Goal: Information Seeking & Learning: Find specific fact

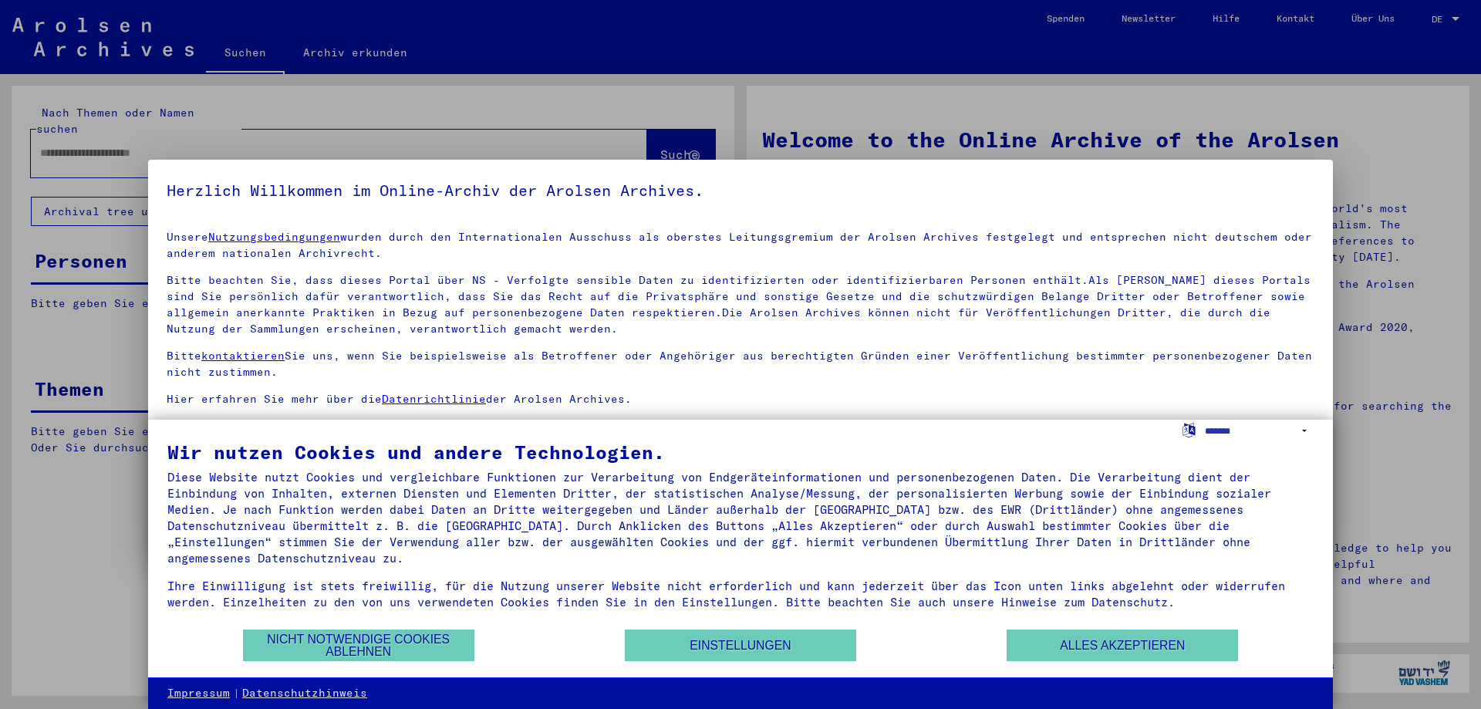
type input "******"
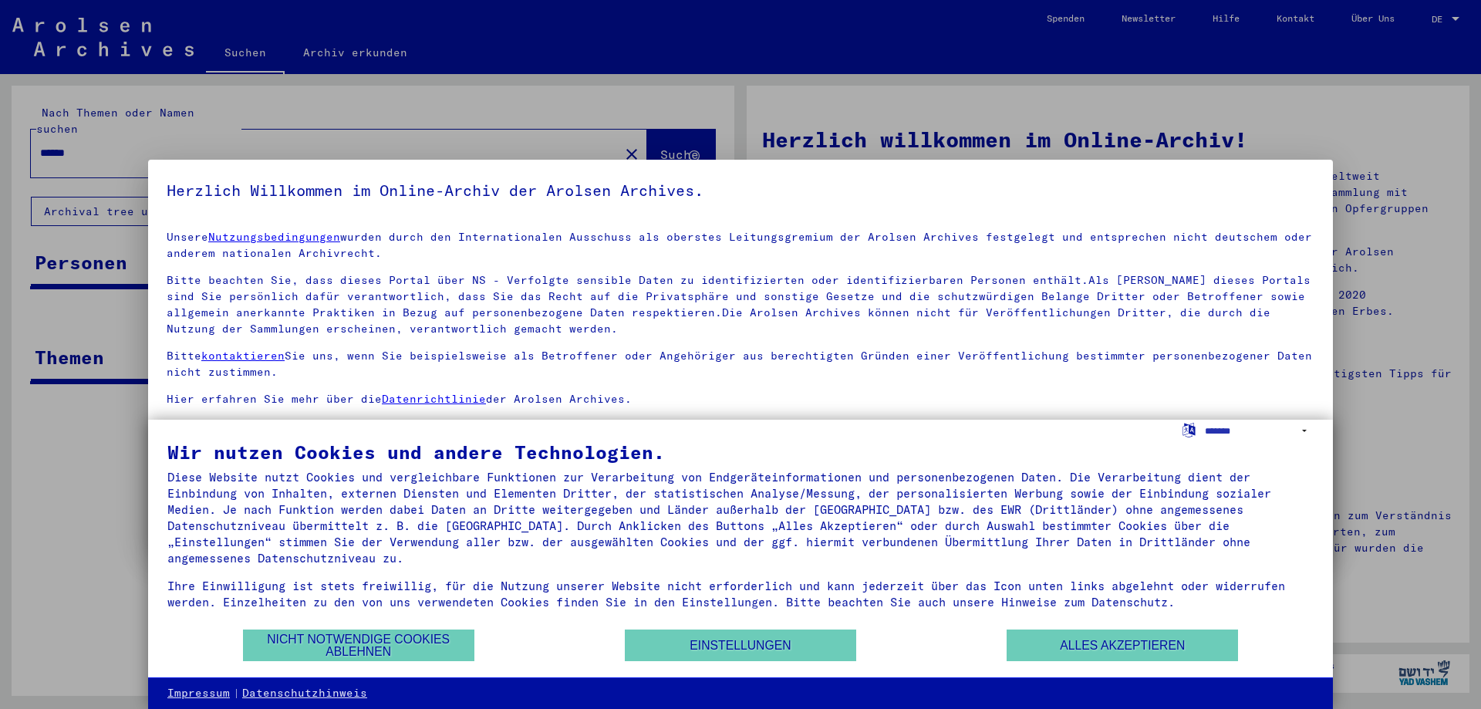
click at [1449, 17] on div at bounding box center [740, 354] width 1481 height 709
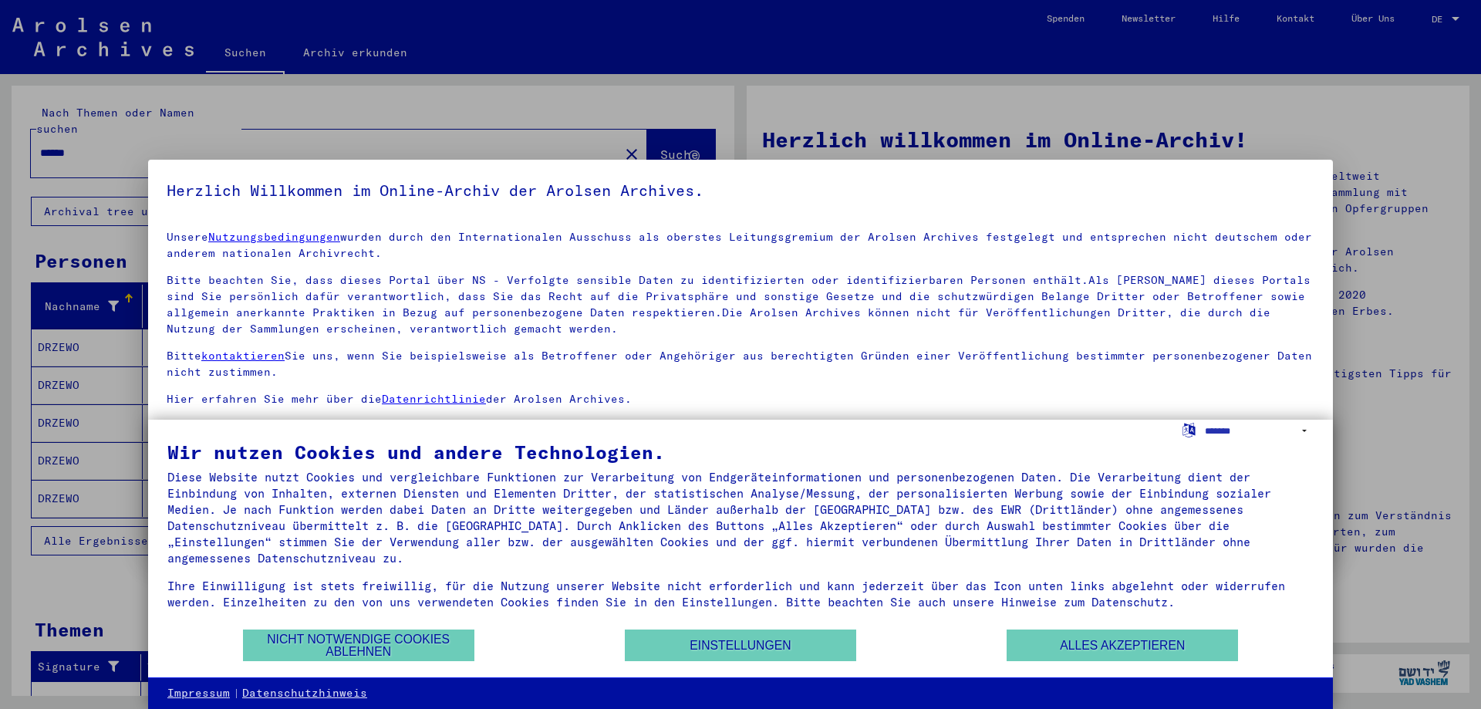
click at [1442, 19] on div at bounding box center [740, 354] width 1481 height 709
click at [736, 650] on button "Einstellungen" at bounding box center [740, 646] width 231 height 32
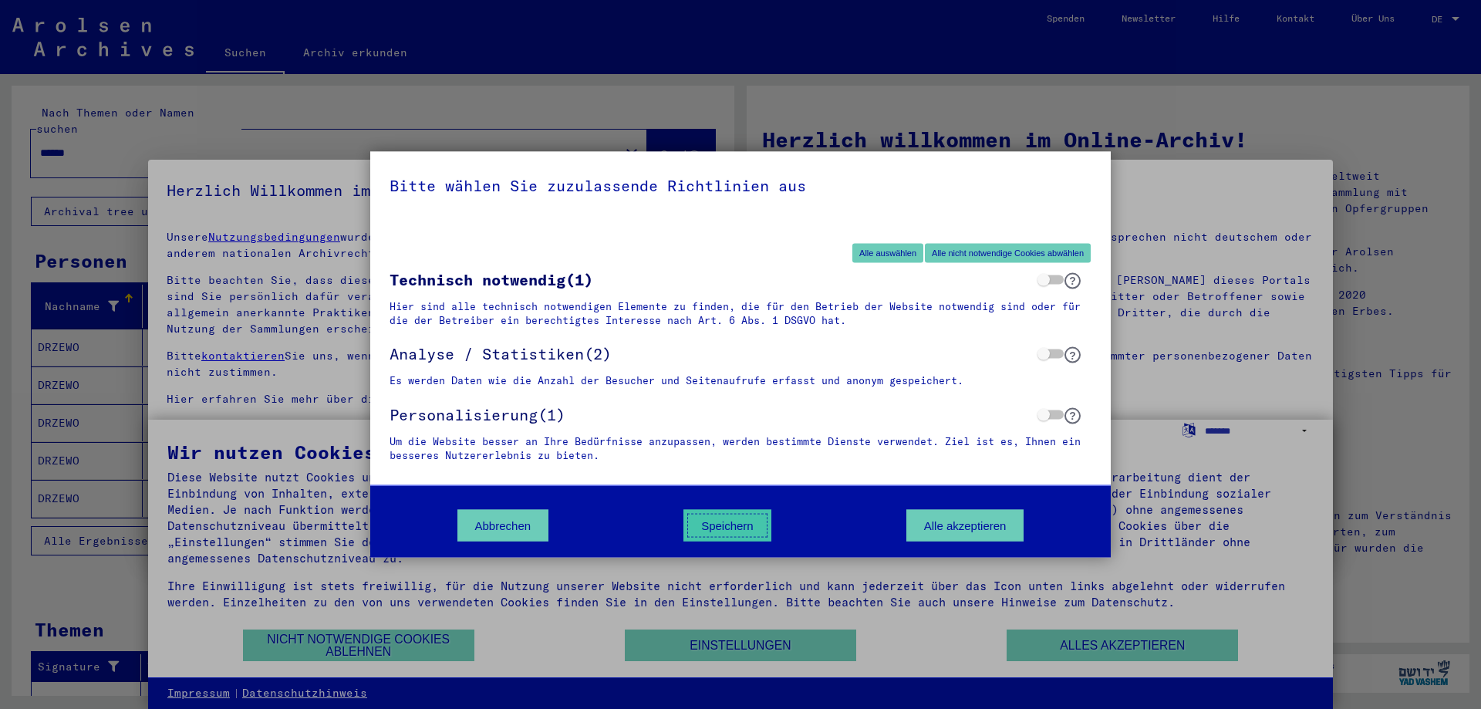
click at [716, 527] on button "Speichern" at bounding box center [728, 526] width 88 height 32
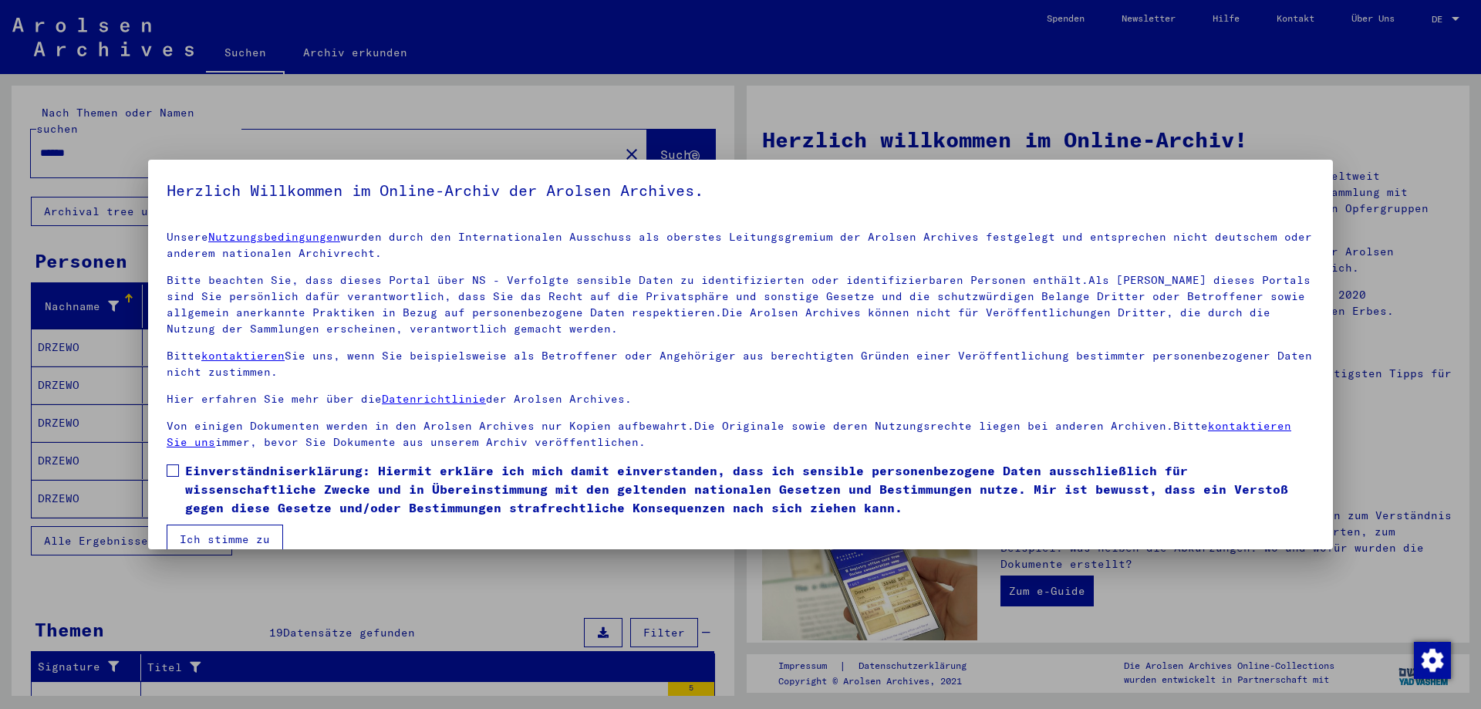
click at [1457, 19] on div at bounding box center [740, 354] width 1481 height 709
click at [177, 474] on span at bounding box center [173, 470] width 12 height 12
drag, startPoint x: 211, startPoint y: 542, endPoint x: 318, endPoint y: 528, distance: 108.1
click at [217, 542] on button "Ich stimme zu" at bounding box center [225, 539] width 117 height 29
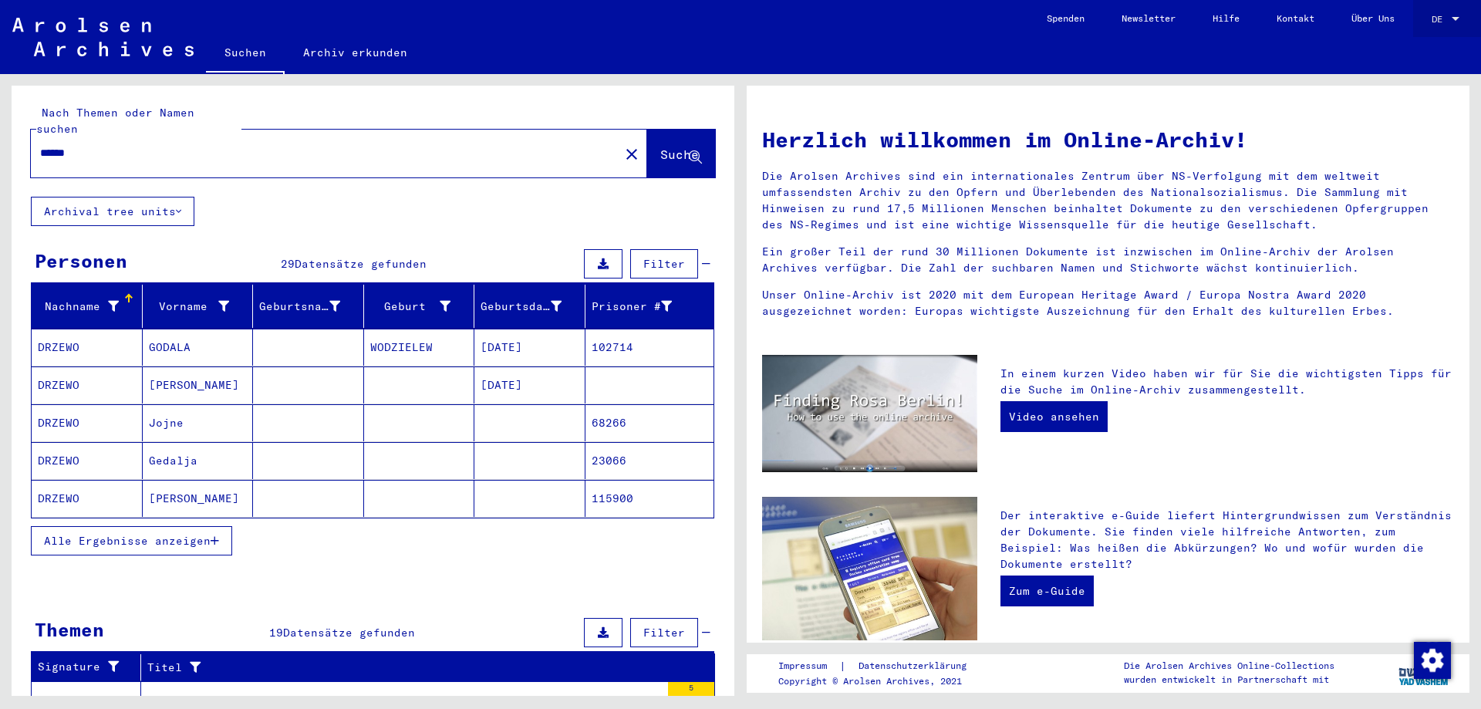
click at [1456, 17] on div at bounding box center [1456, 19] width 8 height 4
click at [1422, 32] on span "English" at bounding box center [1417, 28] width 38 height 12
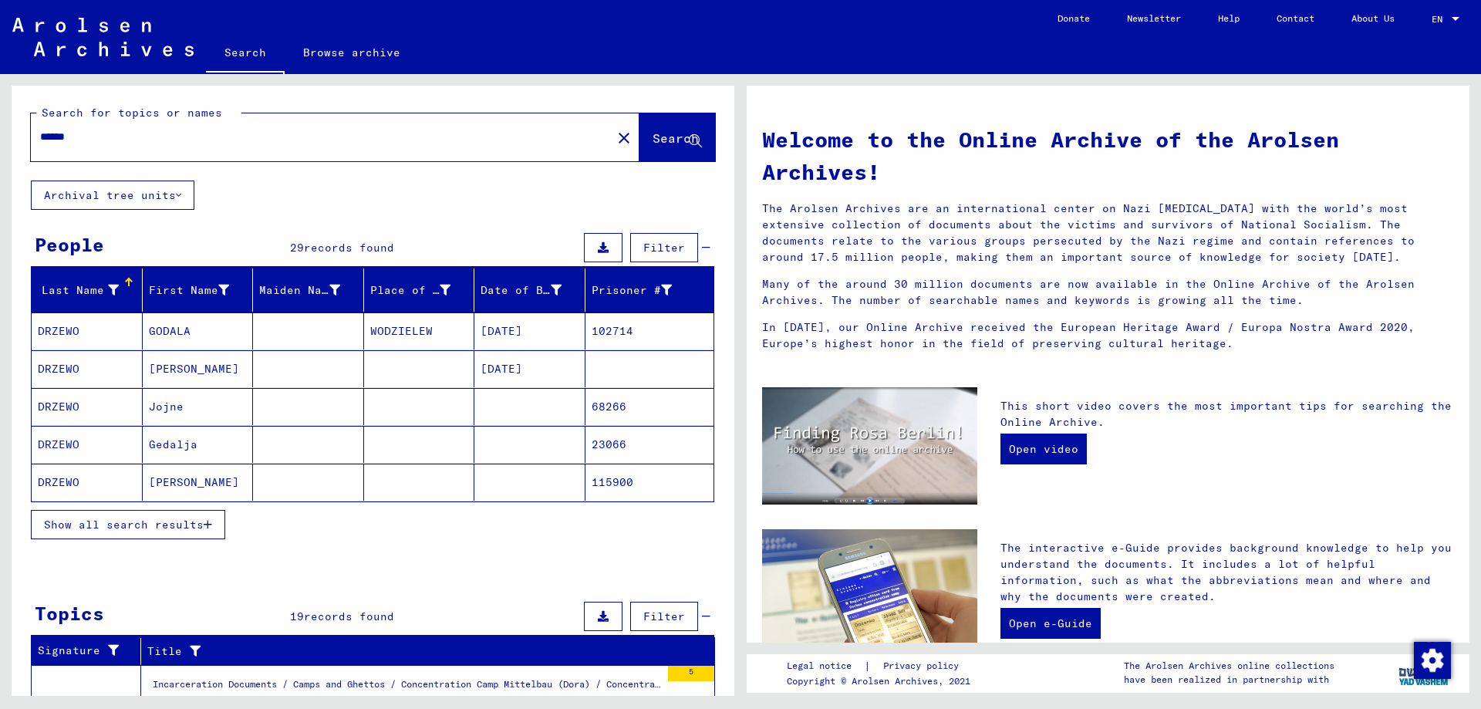
click at [62, 481] on mat-cell "DRZEWO" at bounding box center [87, 482] width 111 height 37
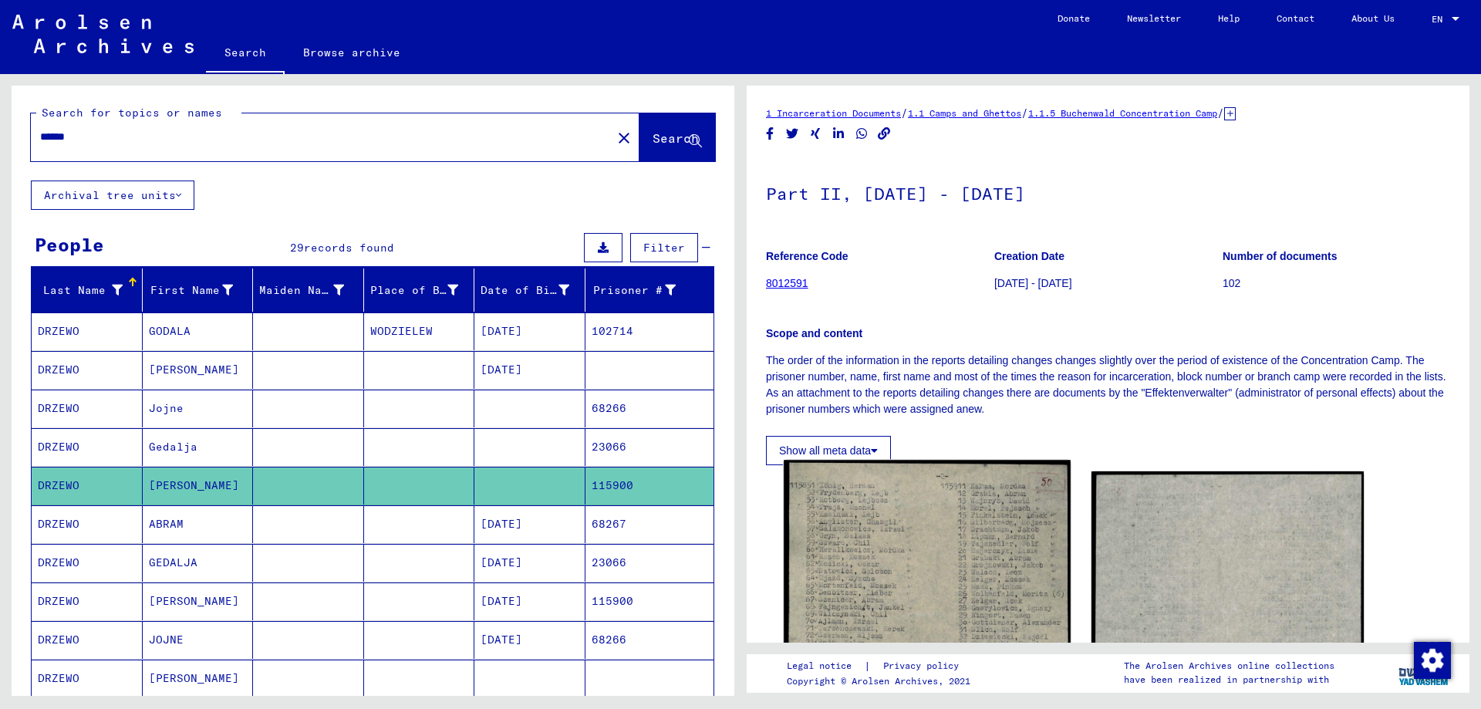
click at [849, 580] on img at bounding box center [927, 690] width 286 height 461
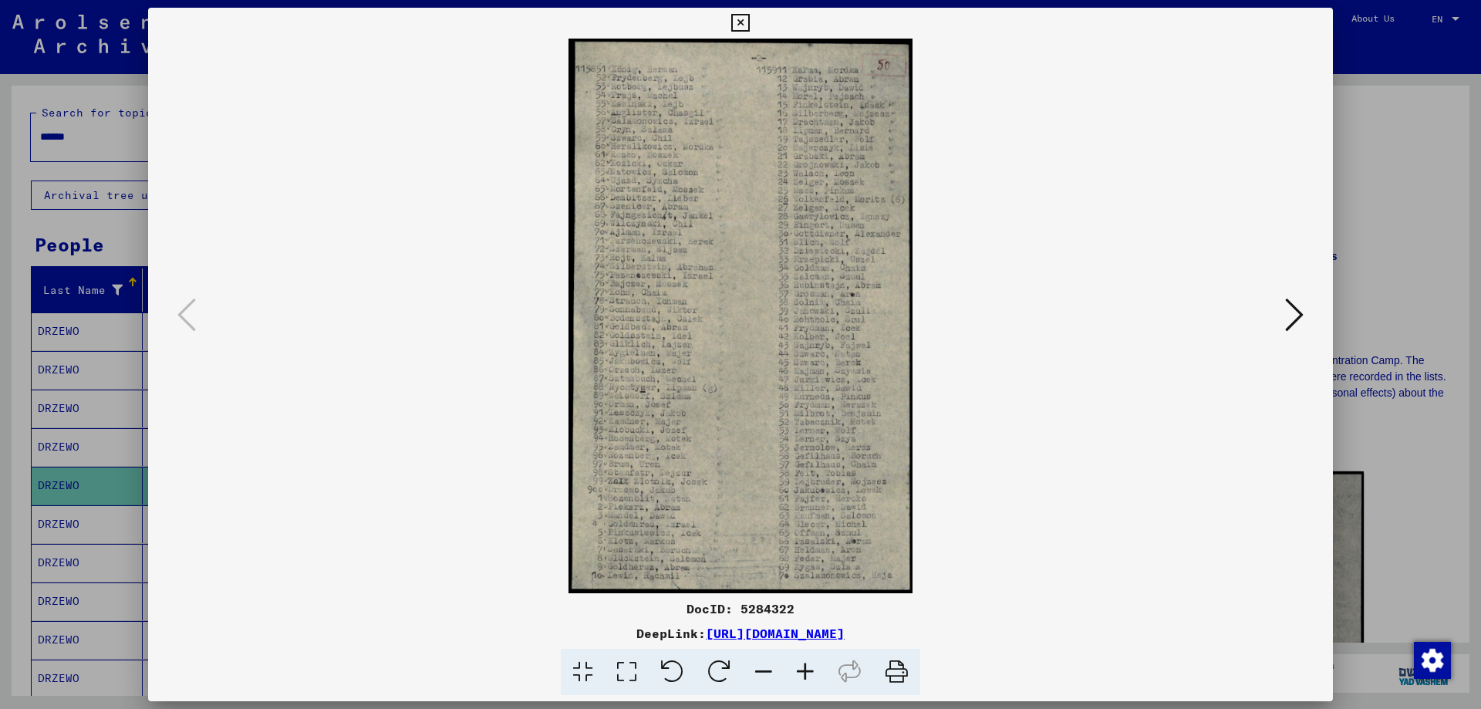
click at [648, 350] on img at bounding box center [741, 316] width 1080 height 555
click at [813, 670] on icon at bounding box center [806, 672] width 42 height 47
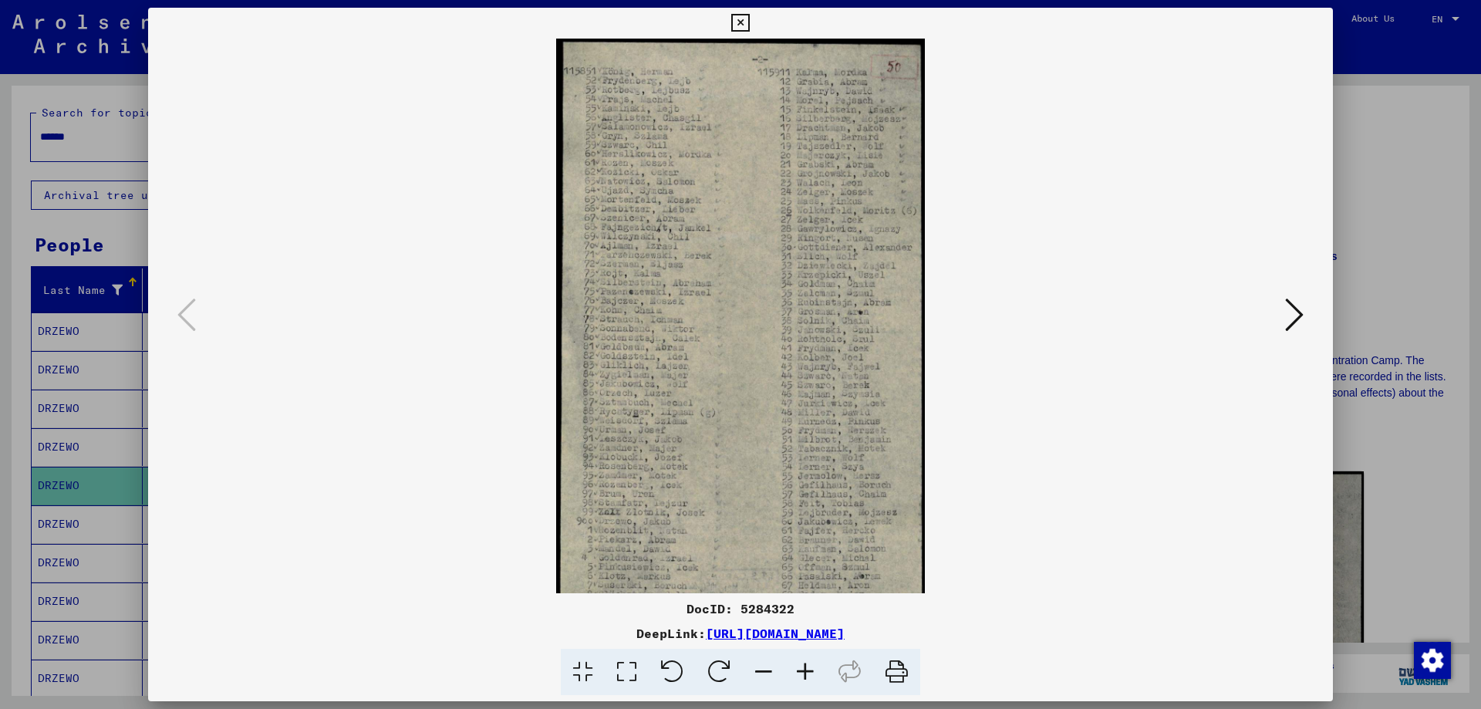
click at [813, 670] on icon at bounding box center [806, 672] width 42 height 47
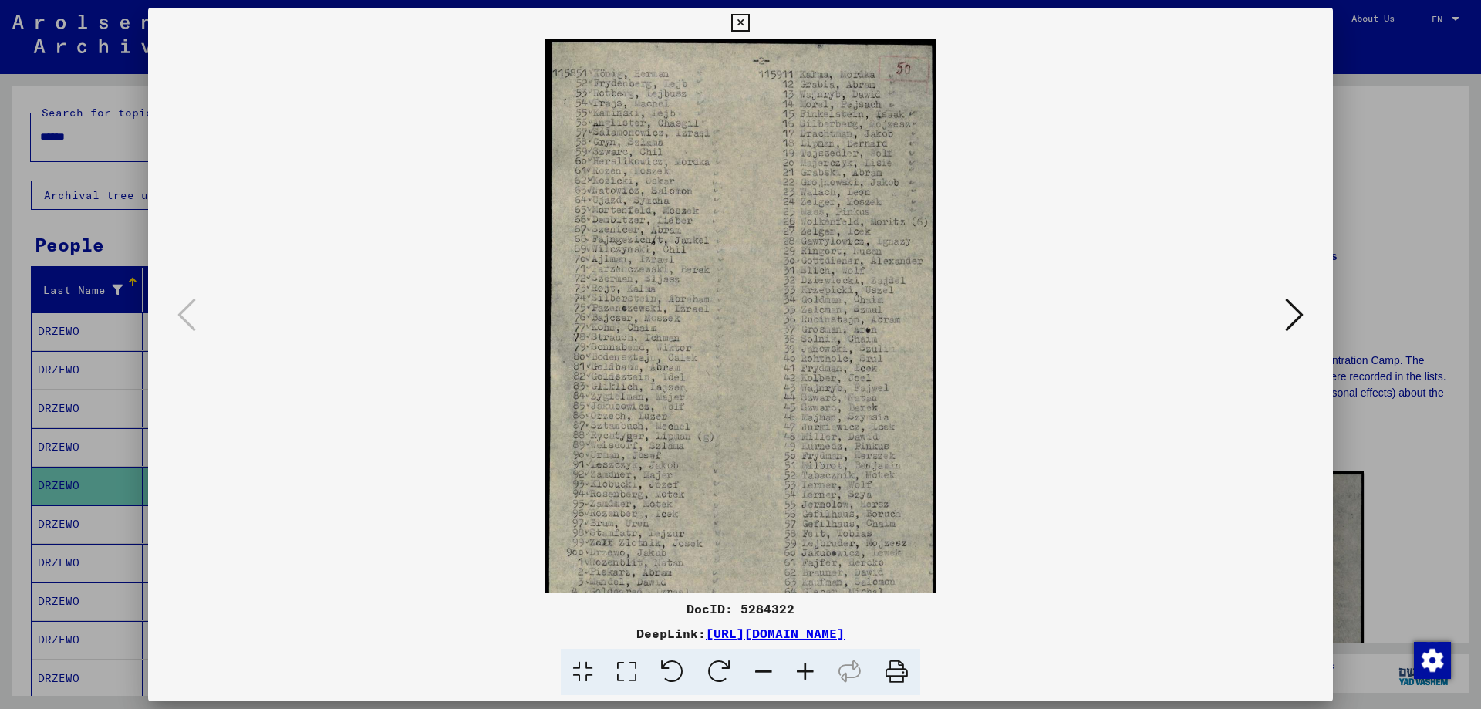
click at [813, 670] on icon at bounding box center [806, 672] width 42 height 47
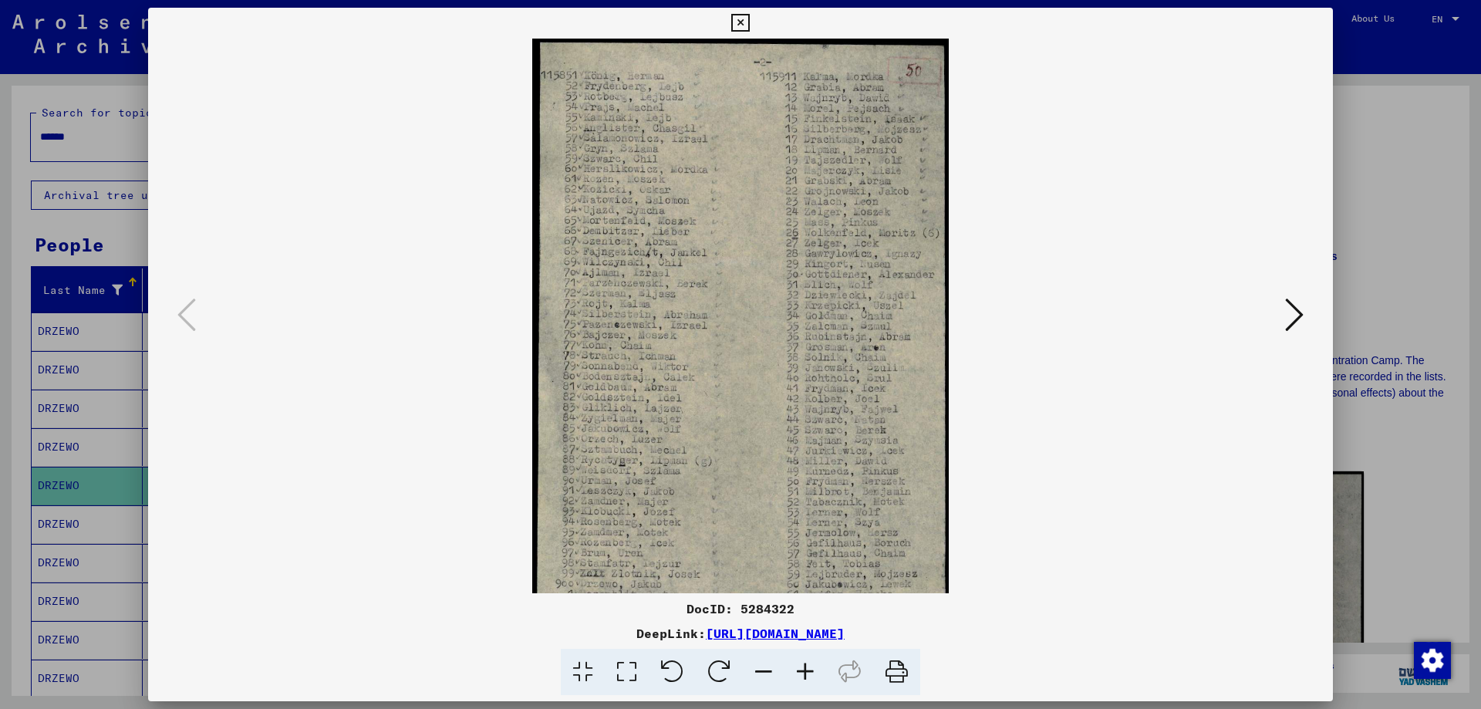
click at [813, 670] on icon at bounding box center [806, 672] width 42 height 47
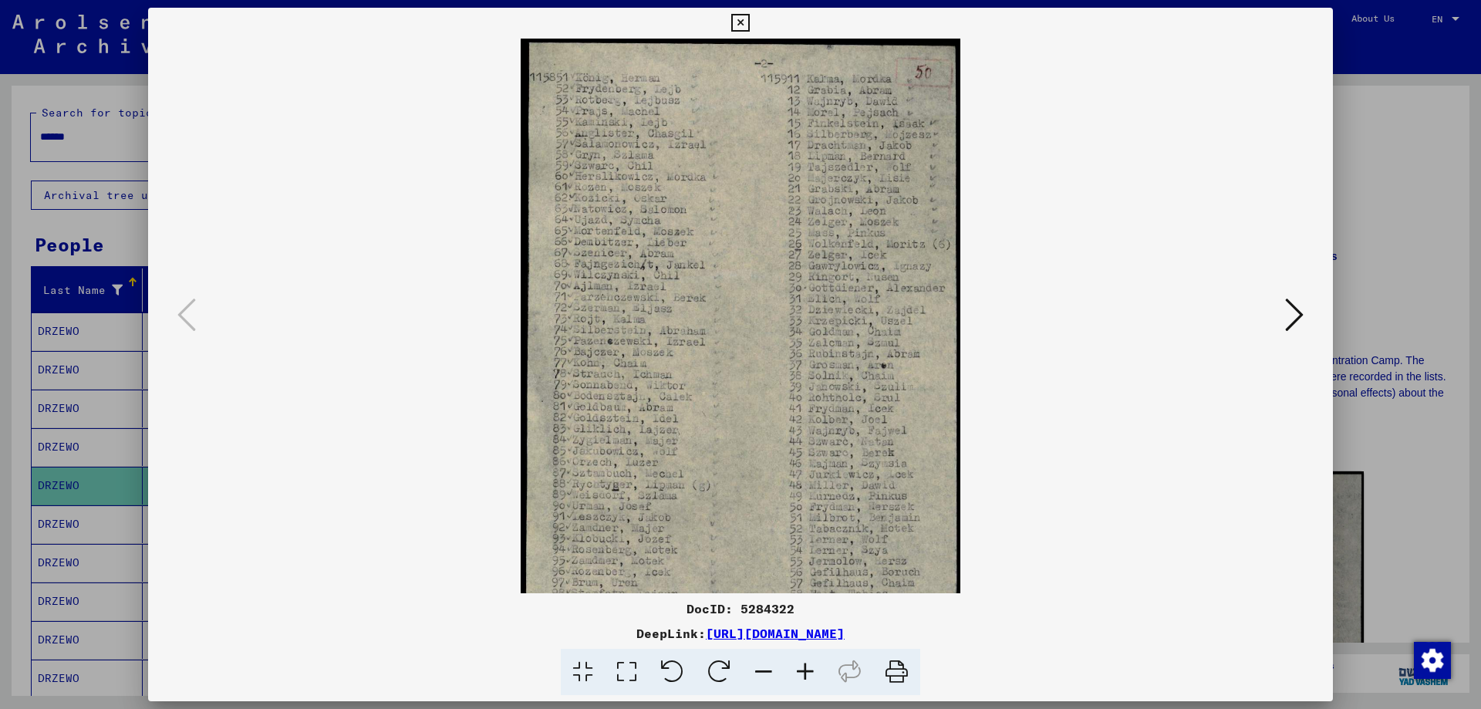
click at [813, 670] on icon at bounding box center [806, 672] width 42 height 47
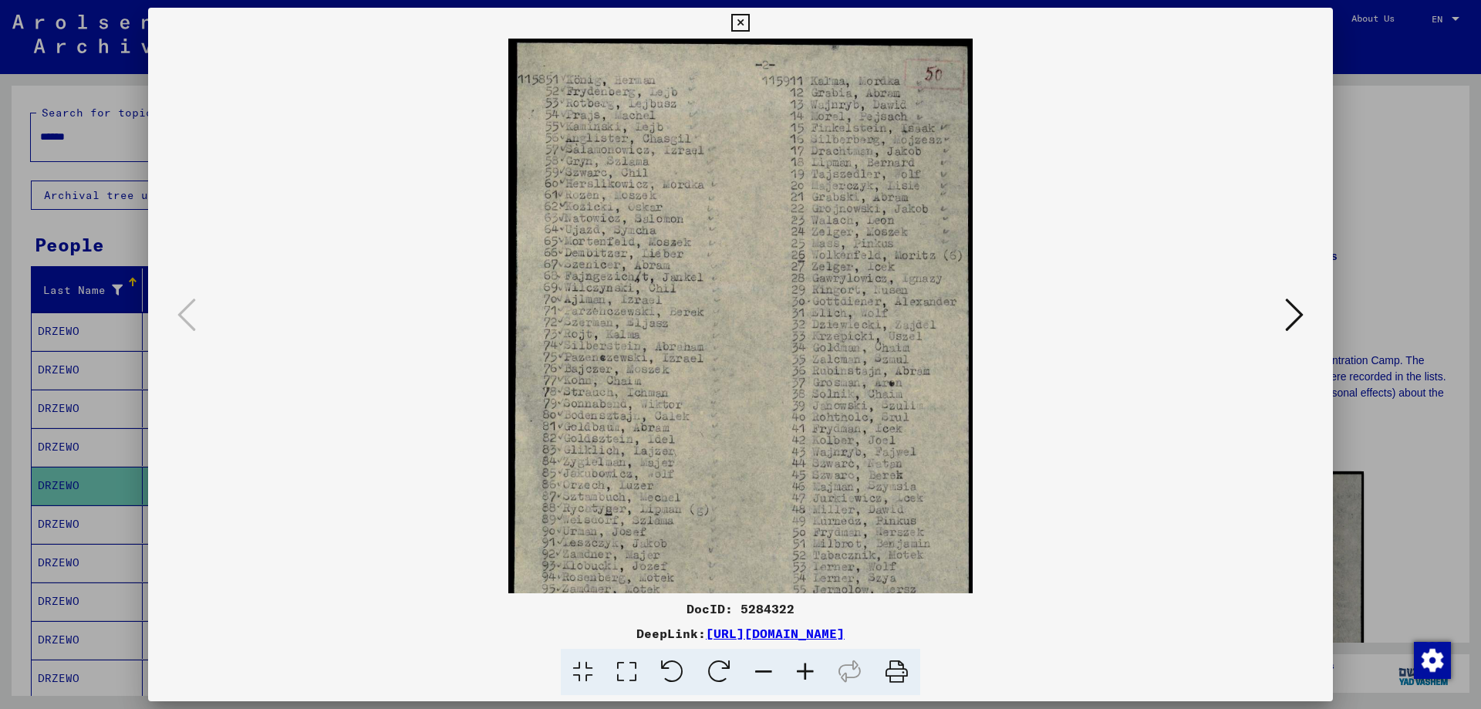
click at [813, 670] on icon at bounding box center [806, 672] width 42 height 47
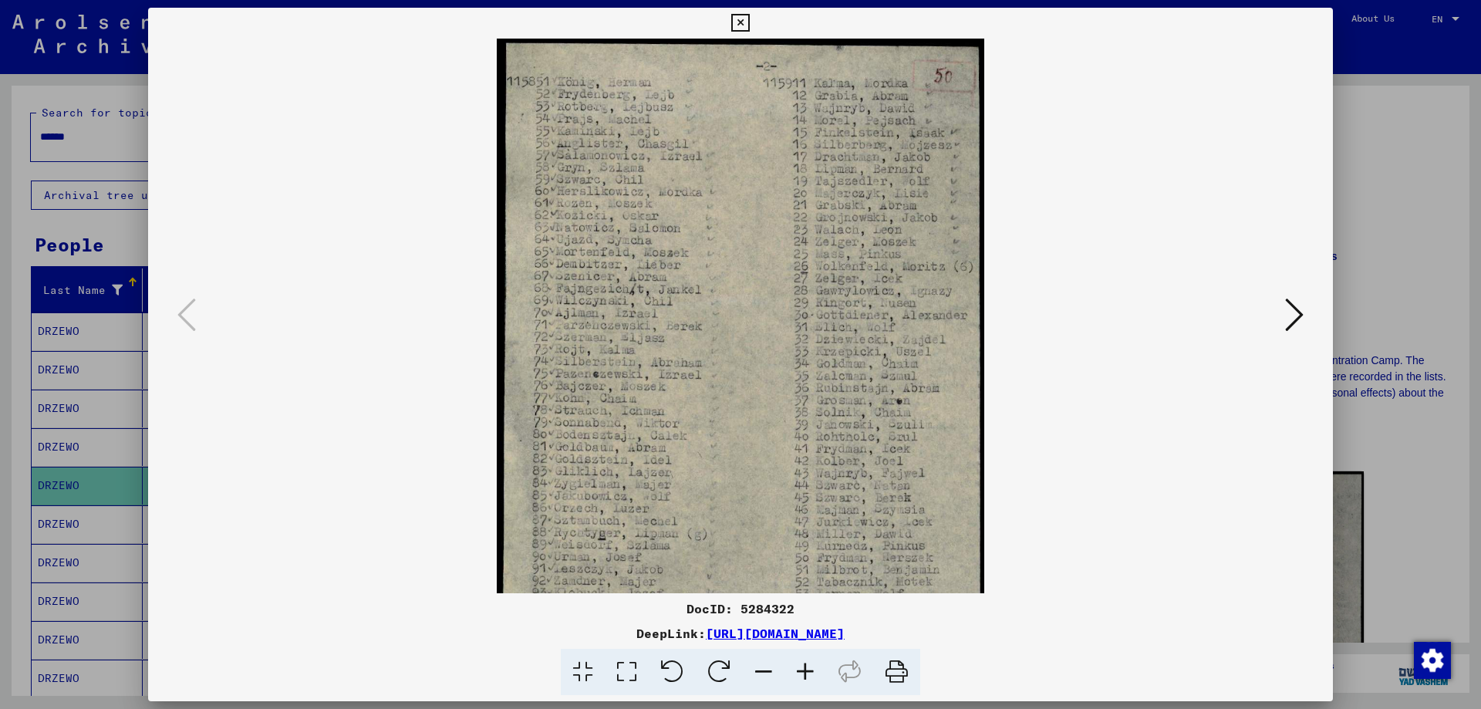
click at [813, 670] on icon at bounding box center [806, 672] width 42 height 47
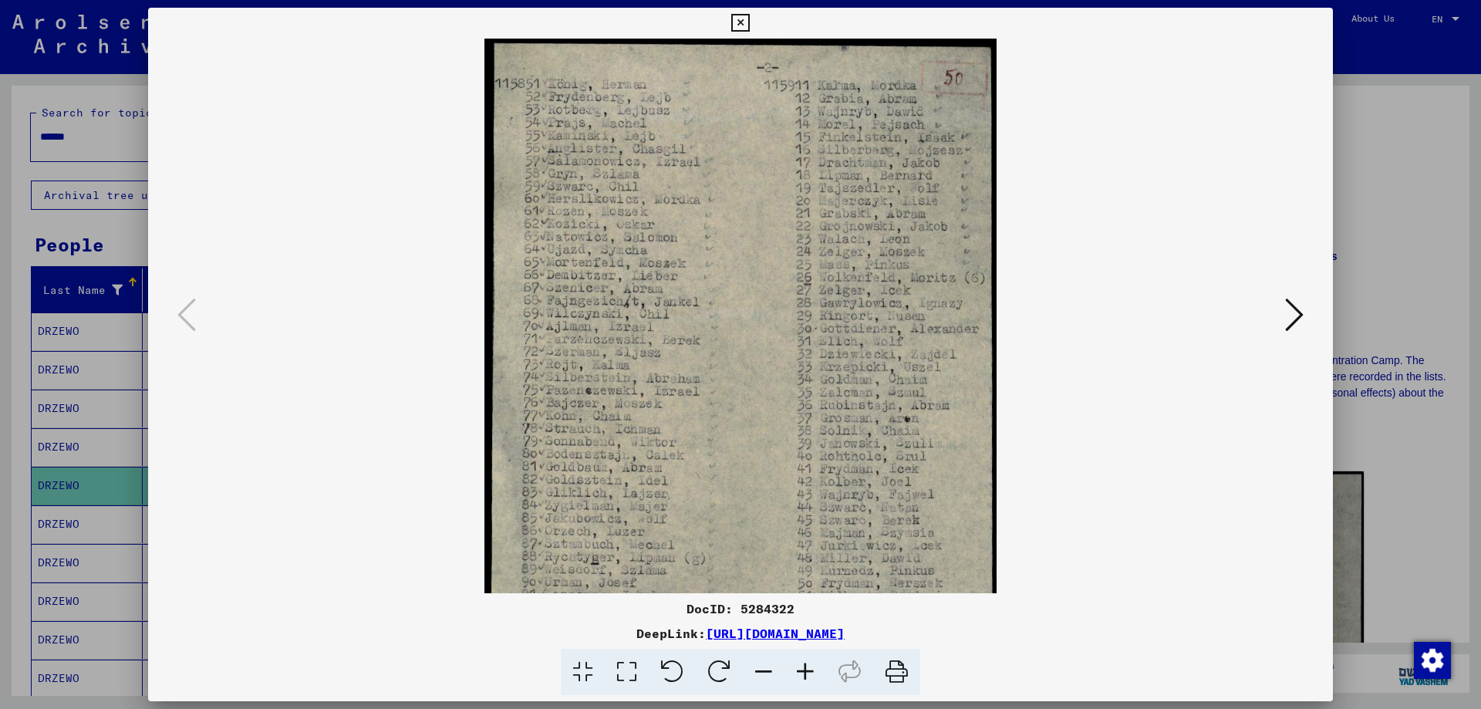
click at [813, 670] on icon at bounding box center [806, 672] width 42 height 47
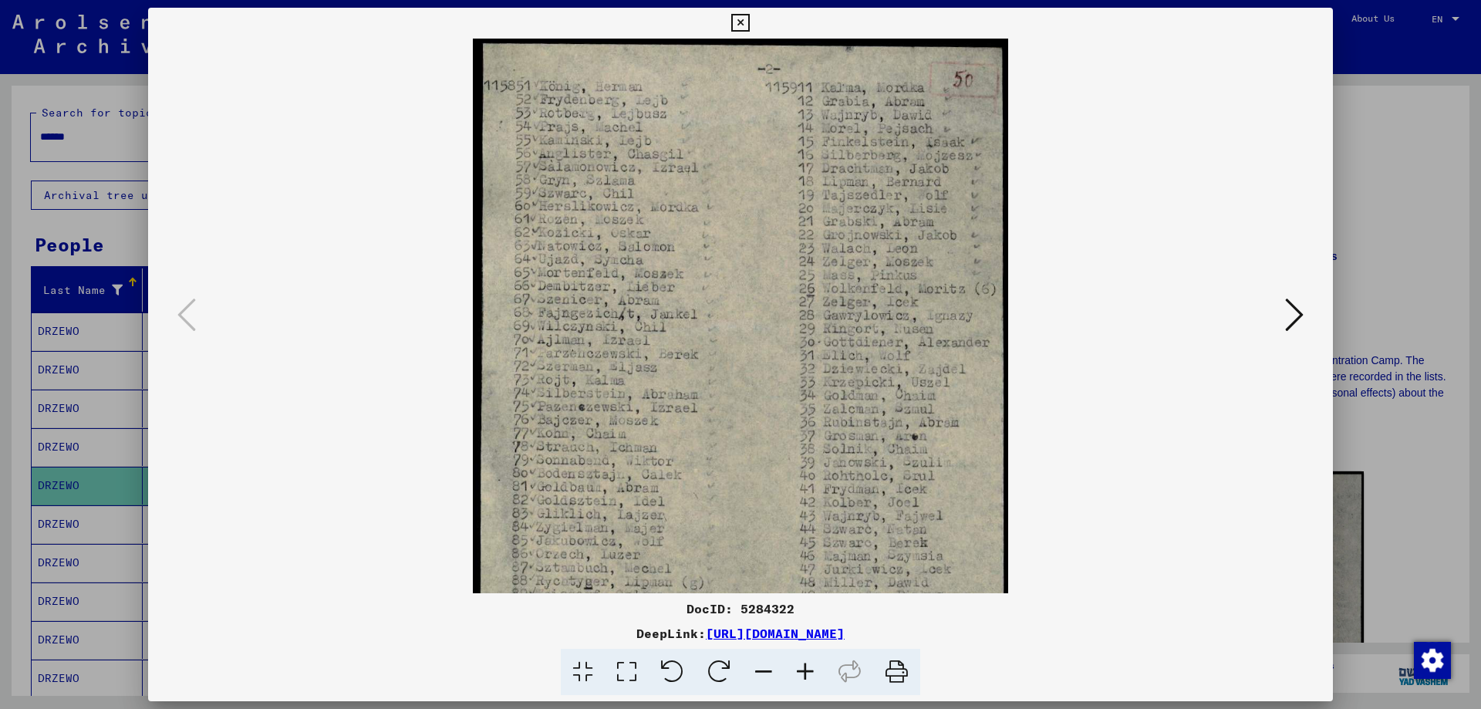
click at [813, 670] on icon at bounding box center [806, 672] width 42 height 47
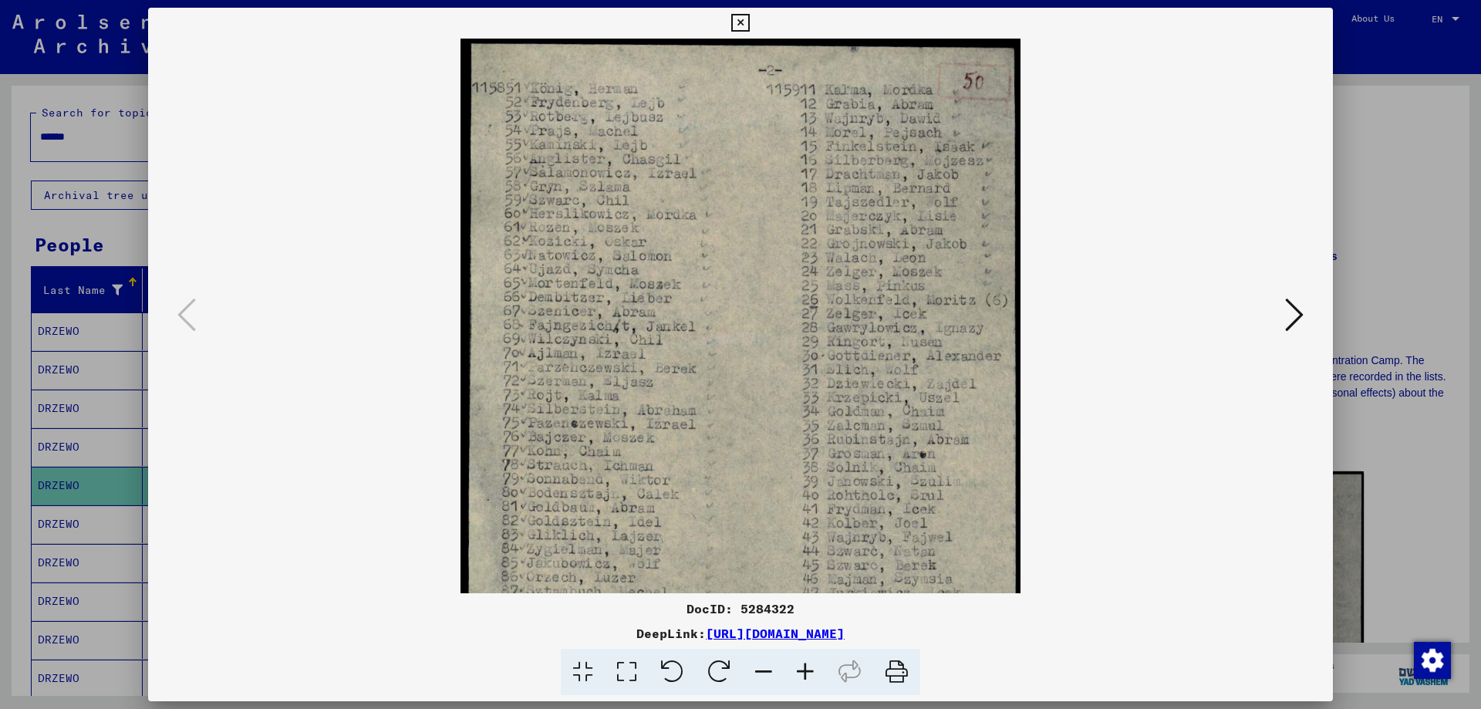
click at [813, 670] on icon at bounding box center [806, 672] width 42 height 47
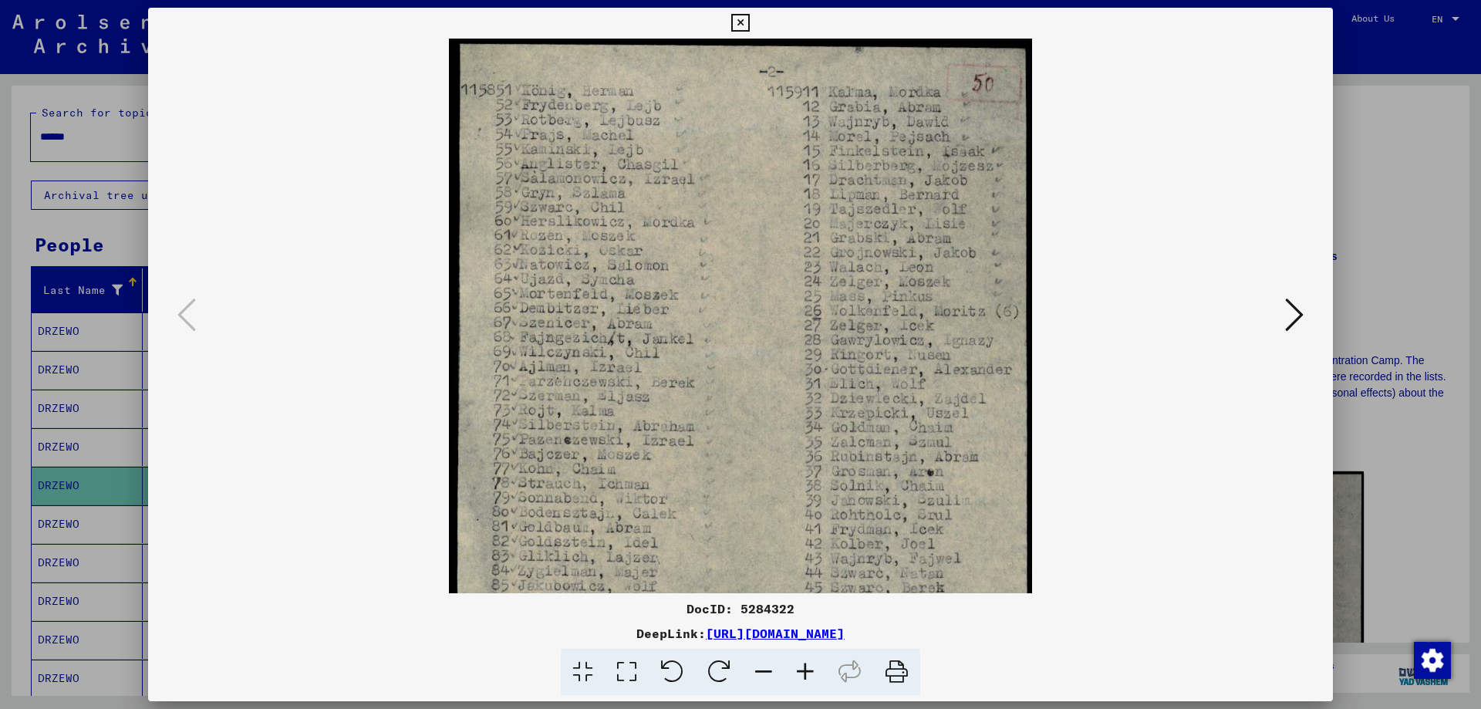
click at [813, 670] on icon at bounding box center [806, 672] width 42 height 47
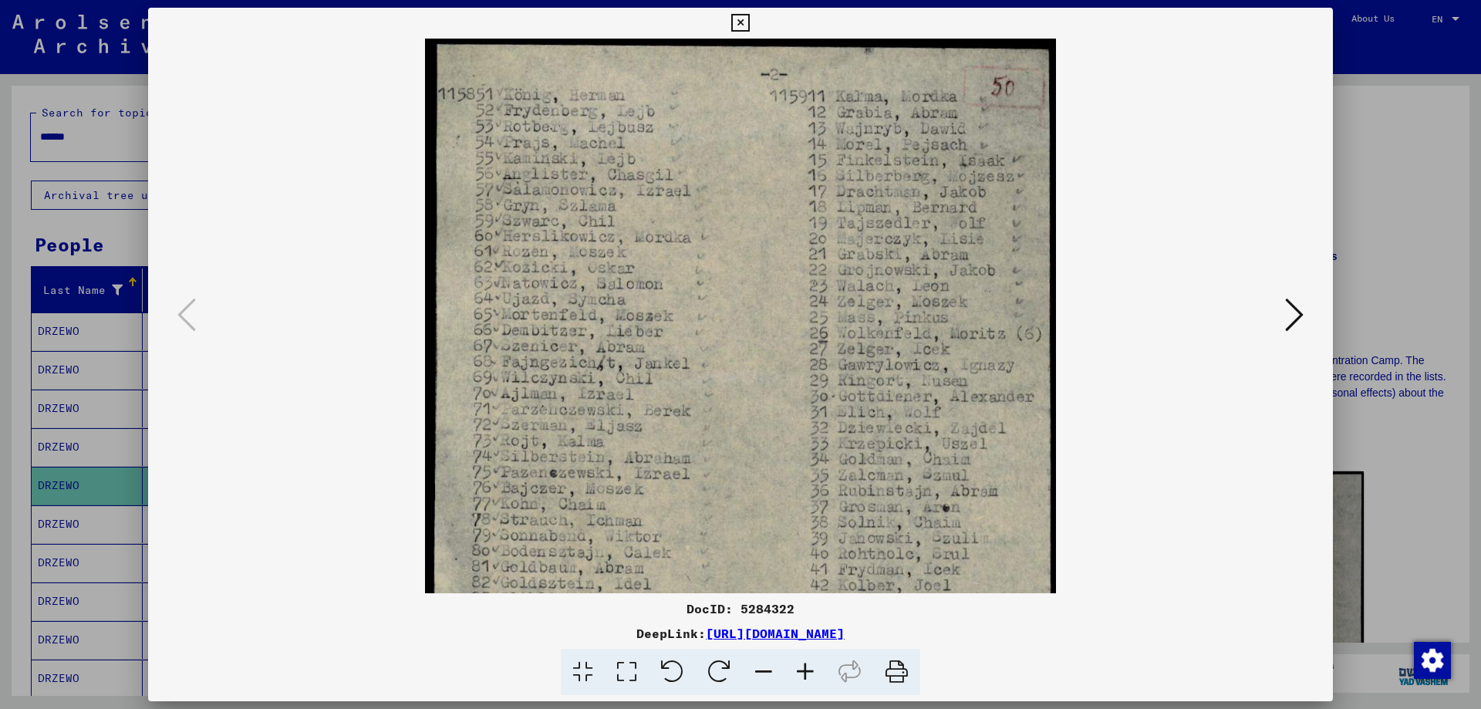
click at [813, 670] on icon at bounding box center [806, 672] width 42 height 47
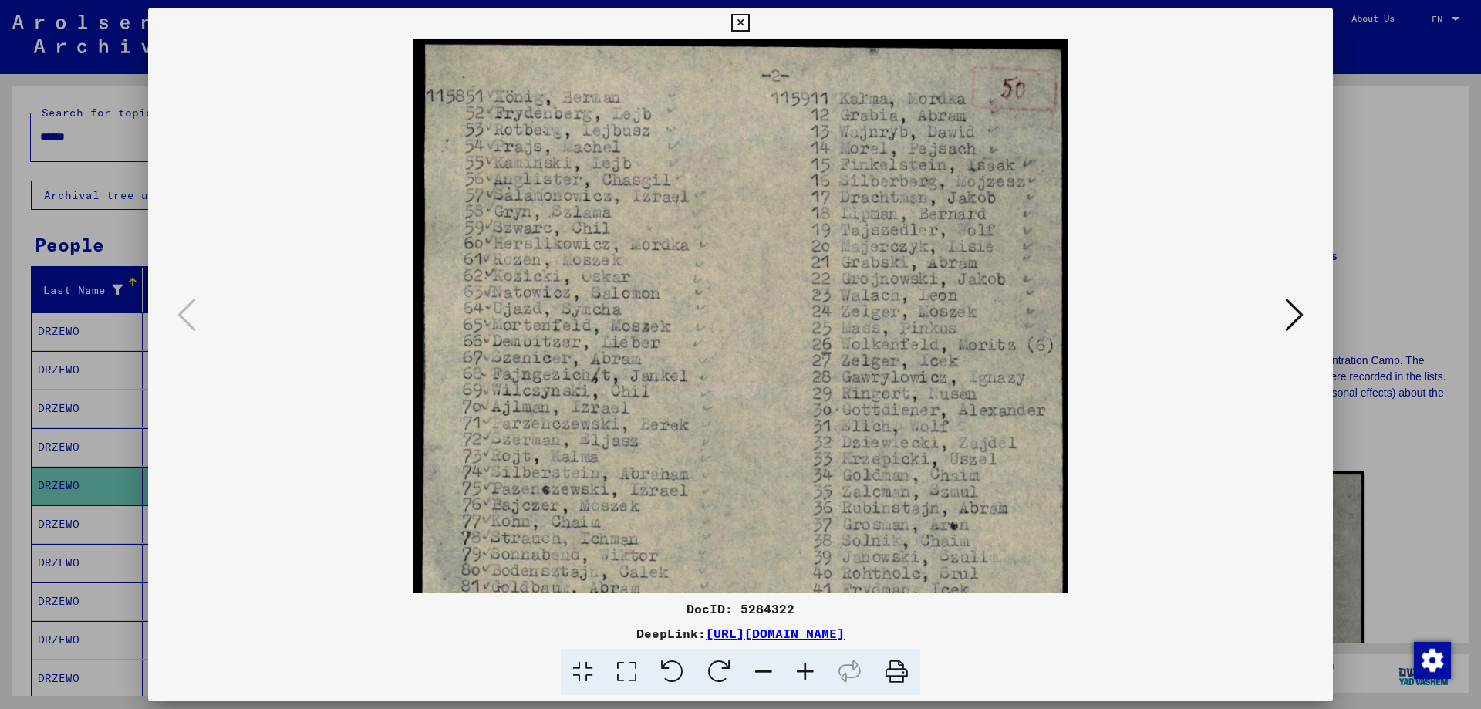
click at [813, 670] on icon at bounding box center [806, 672] width 42 height 47
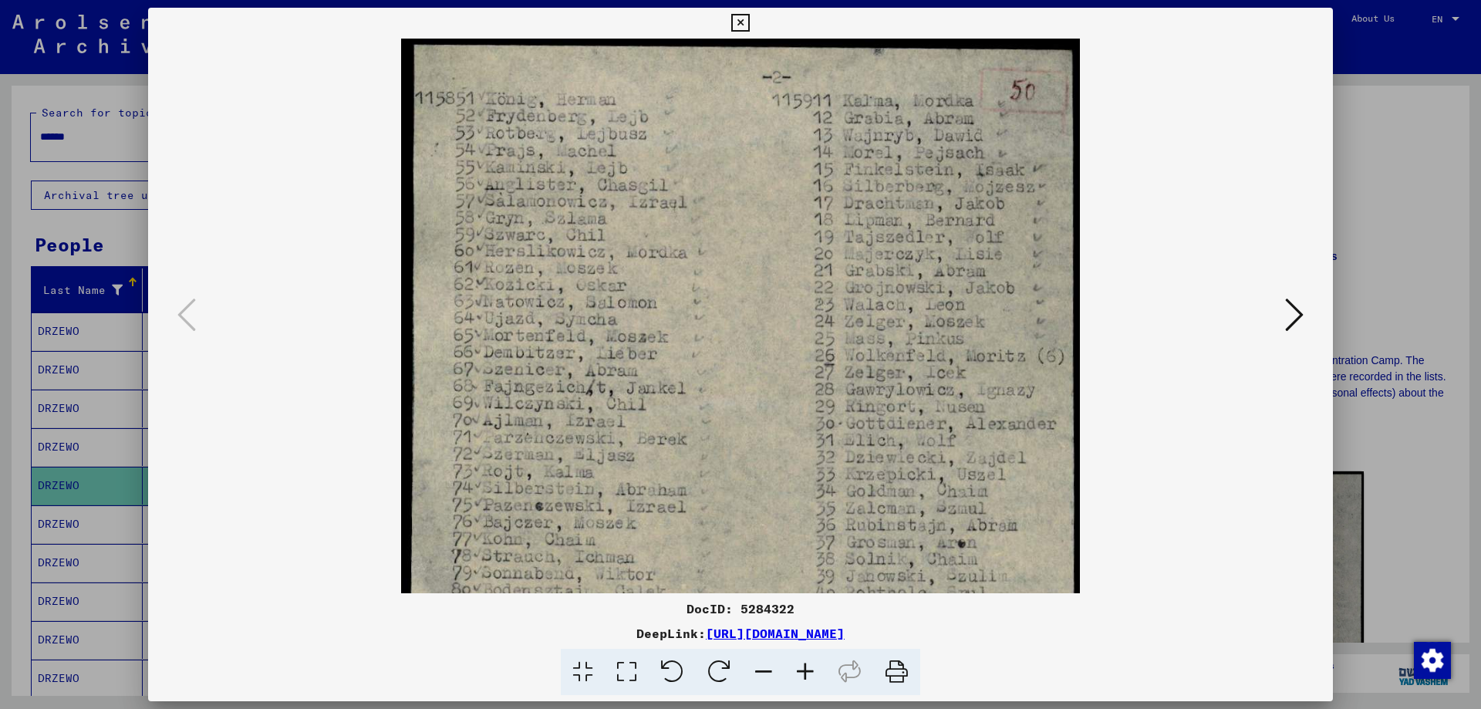
click at [813, 670] on icon at bounding box center [806, 672] width 42 height 47
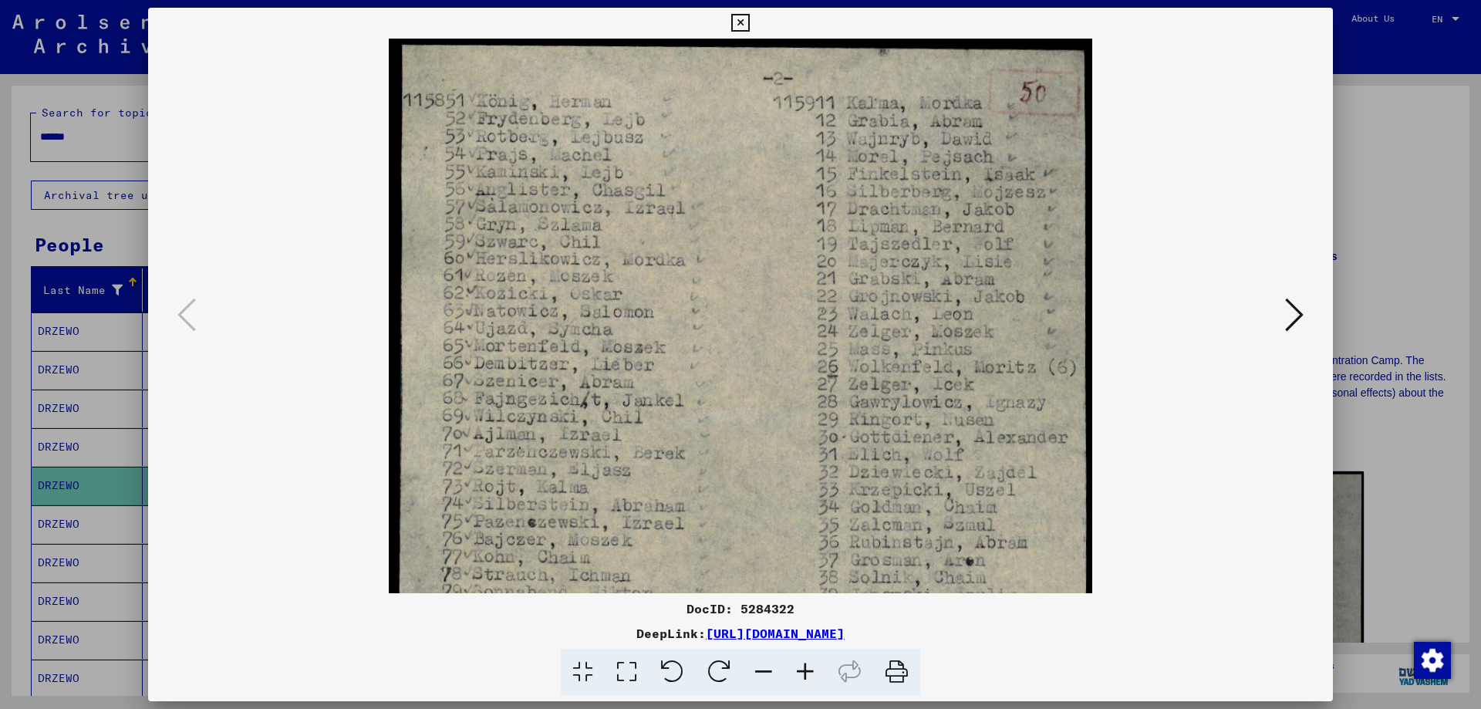
click at [813, 670] on icon at bounding box center [806, 672] width 42 height 47
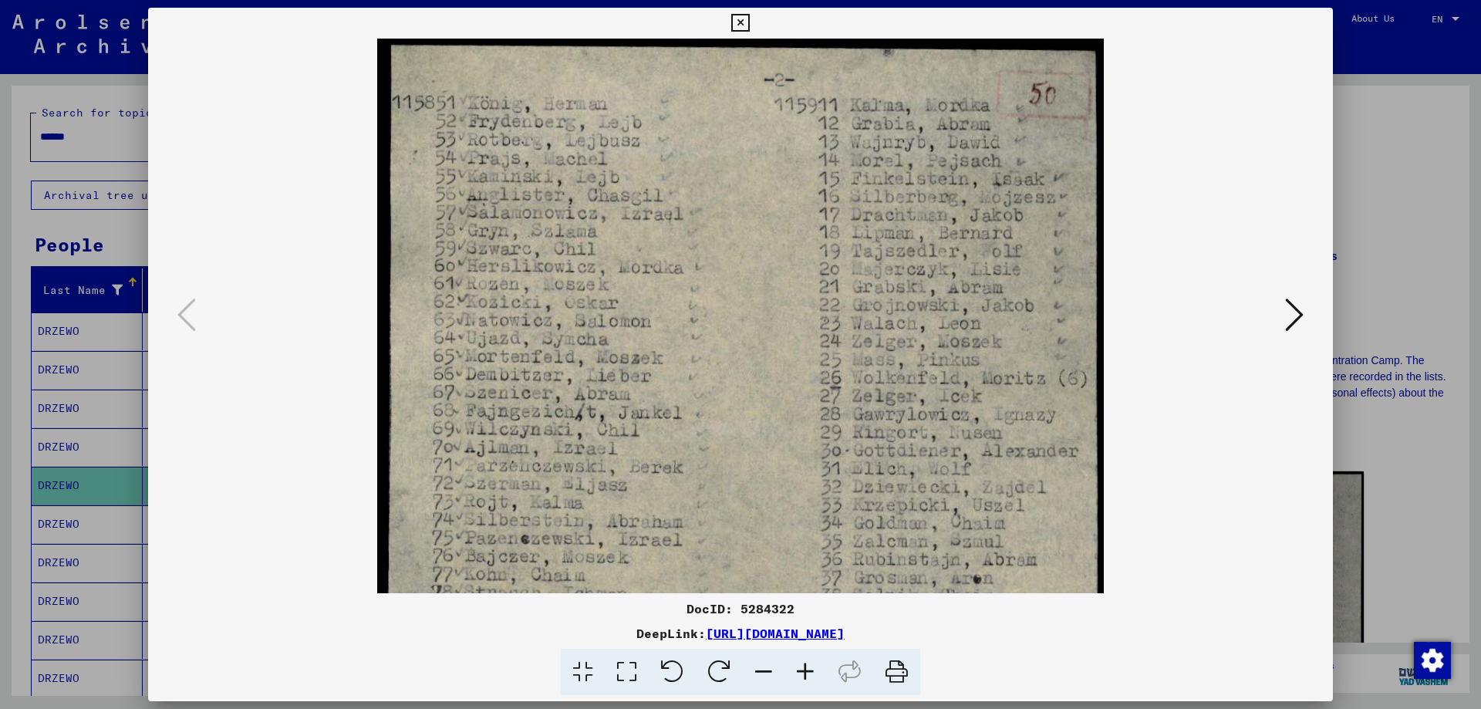
click at [813, 670] on icon at bounding box center [806, 672] width 42 height 47
click at [540, 462] on img at bounding box center [741, 625] width 728 height 1172
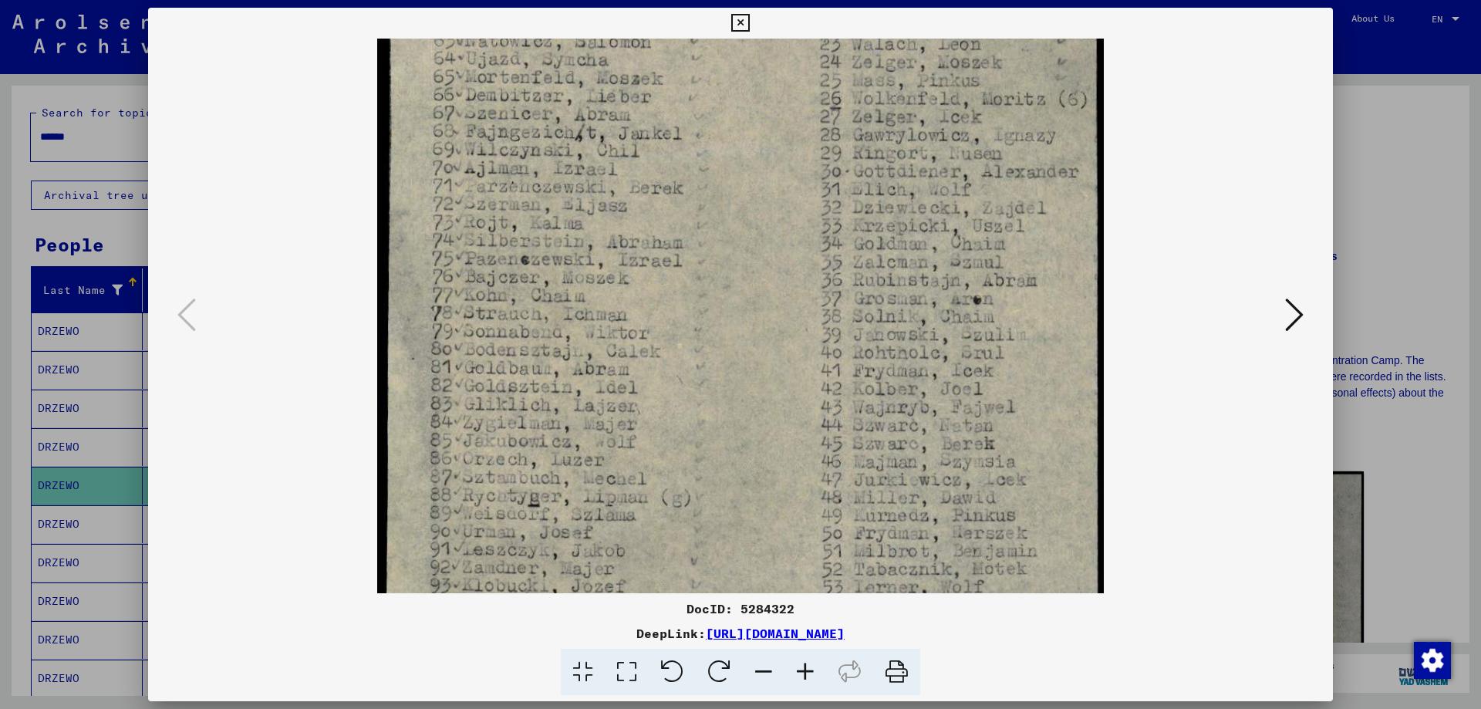
scroll to position [284, 0]
drag, startPoint x: 540, startPoint y: 462, endPoint x: 603, endPoint y: 181, distance: 287.9
click at [603, 181] on img at bounding box center [741, 341] width 728 height 1172
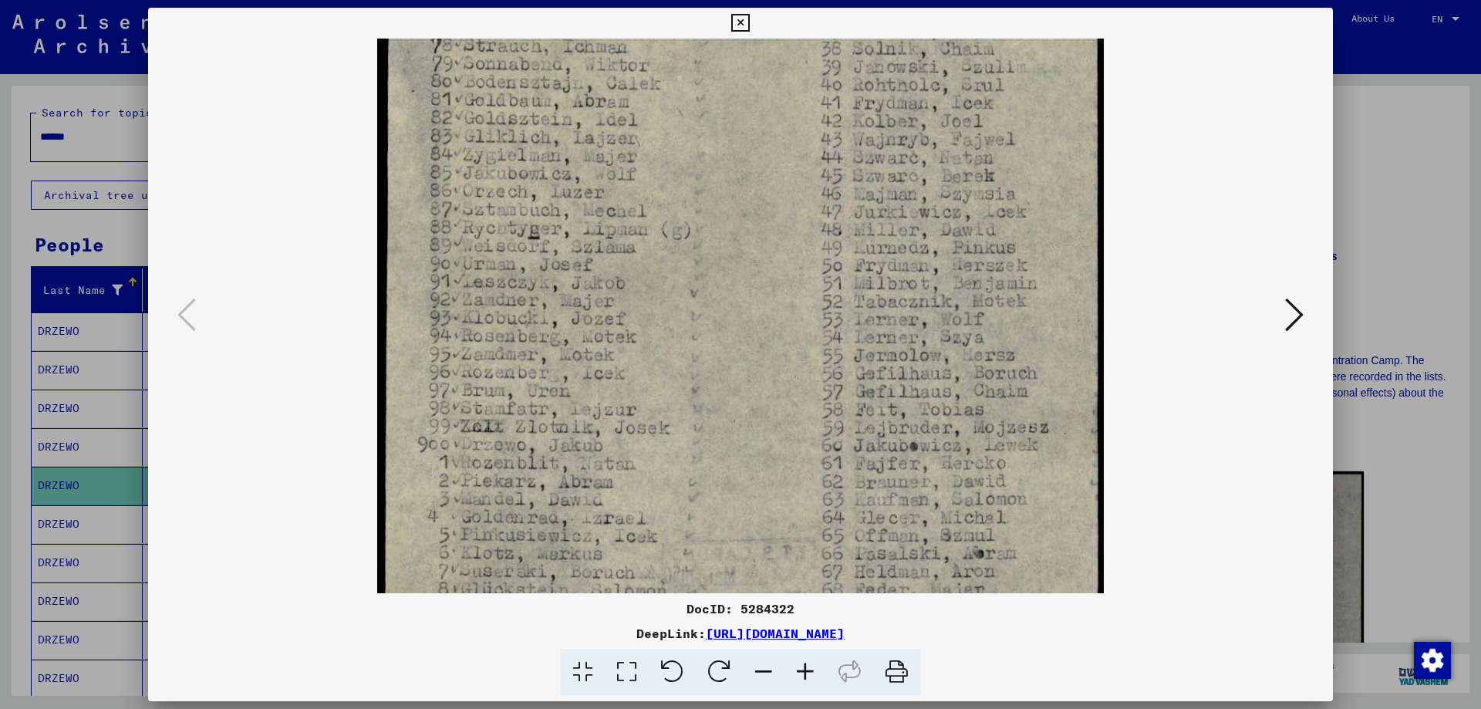
drag, startPoint x: 567, startPoint y: 451, endPoint x: 616, endPoint y: 197, distance: 258.5
click at [618, 186] on img at bounding box center [741, 78] width 728 height 1172
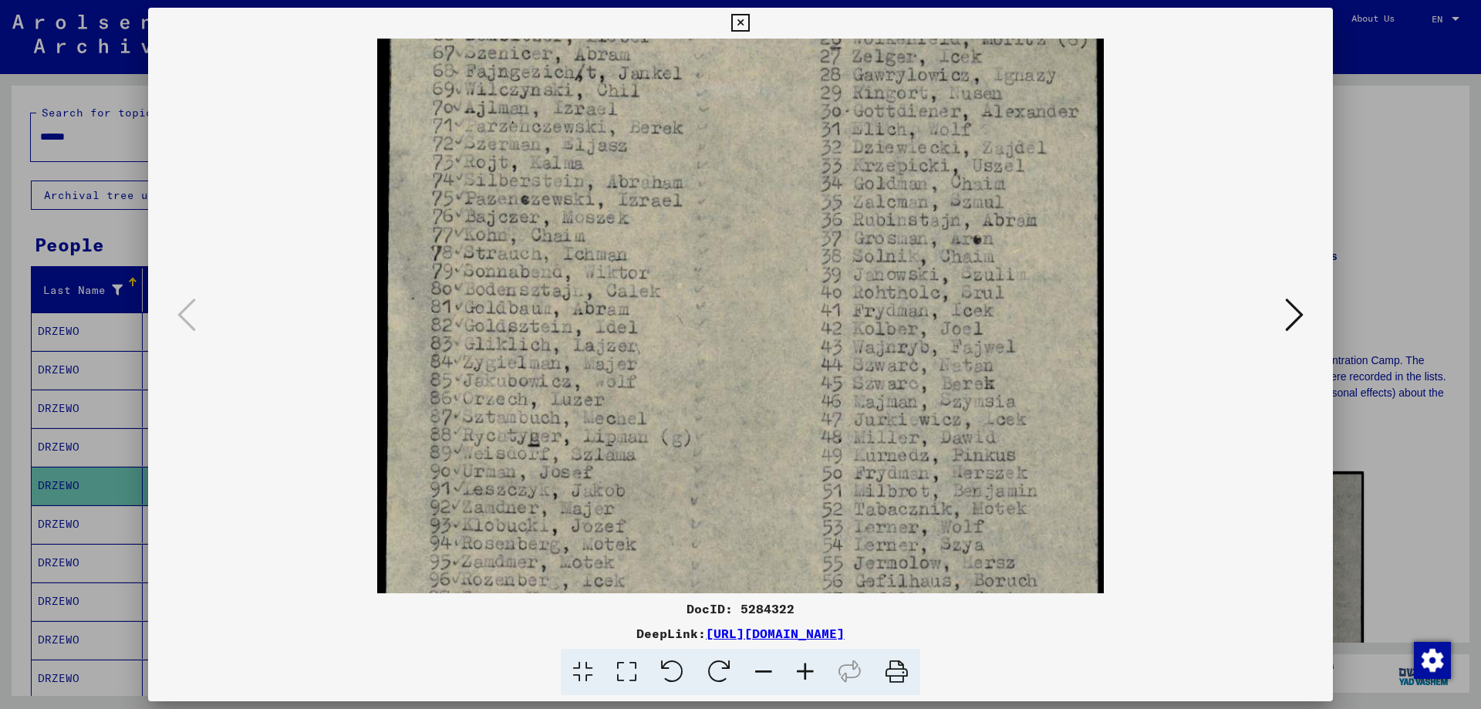
scroll to position [287, 0]
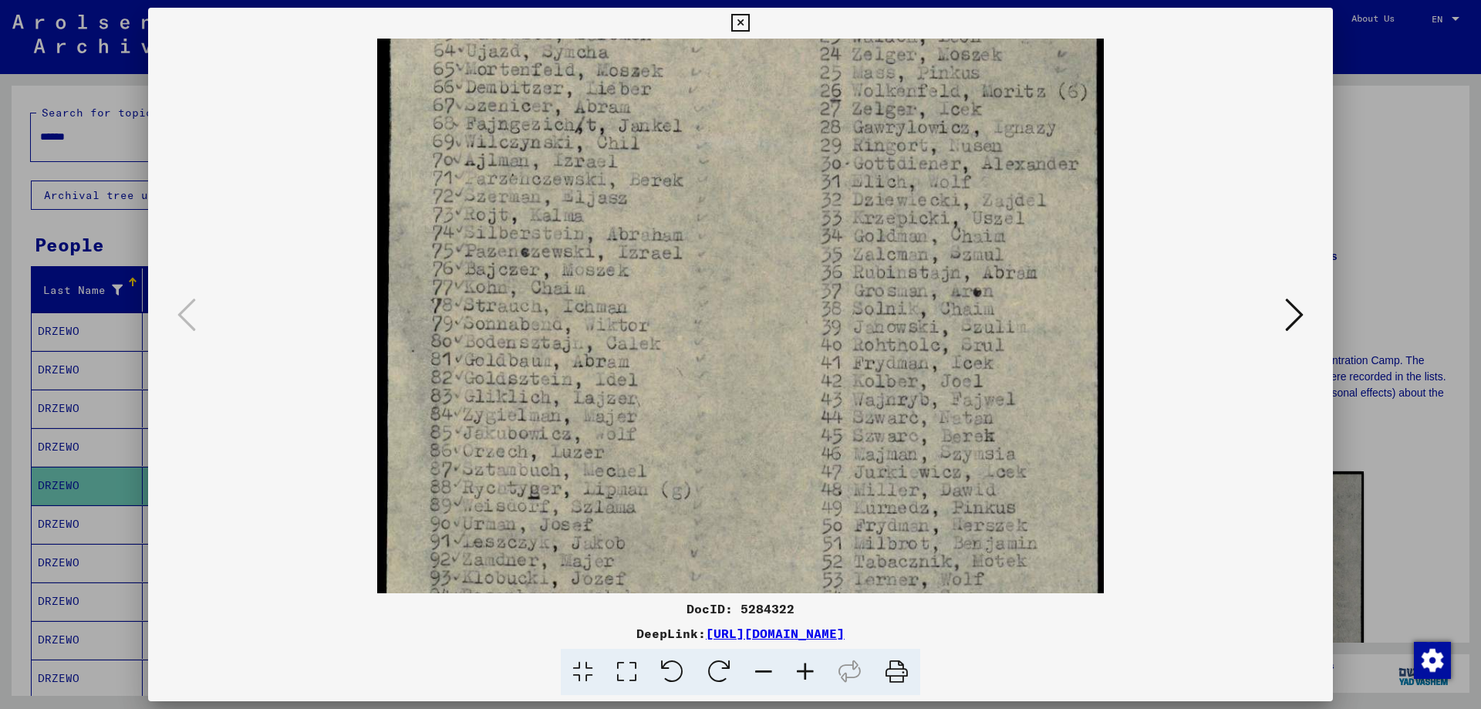
drag, startPoint x: 589, startPoint y: 472, endPoint x: 576, endPoint y: 577, distance: 105.8
click at [576, 577] on img at bounding box center [741, 338] width 728 height 1172
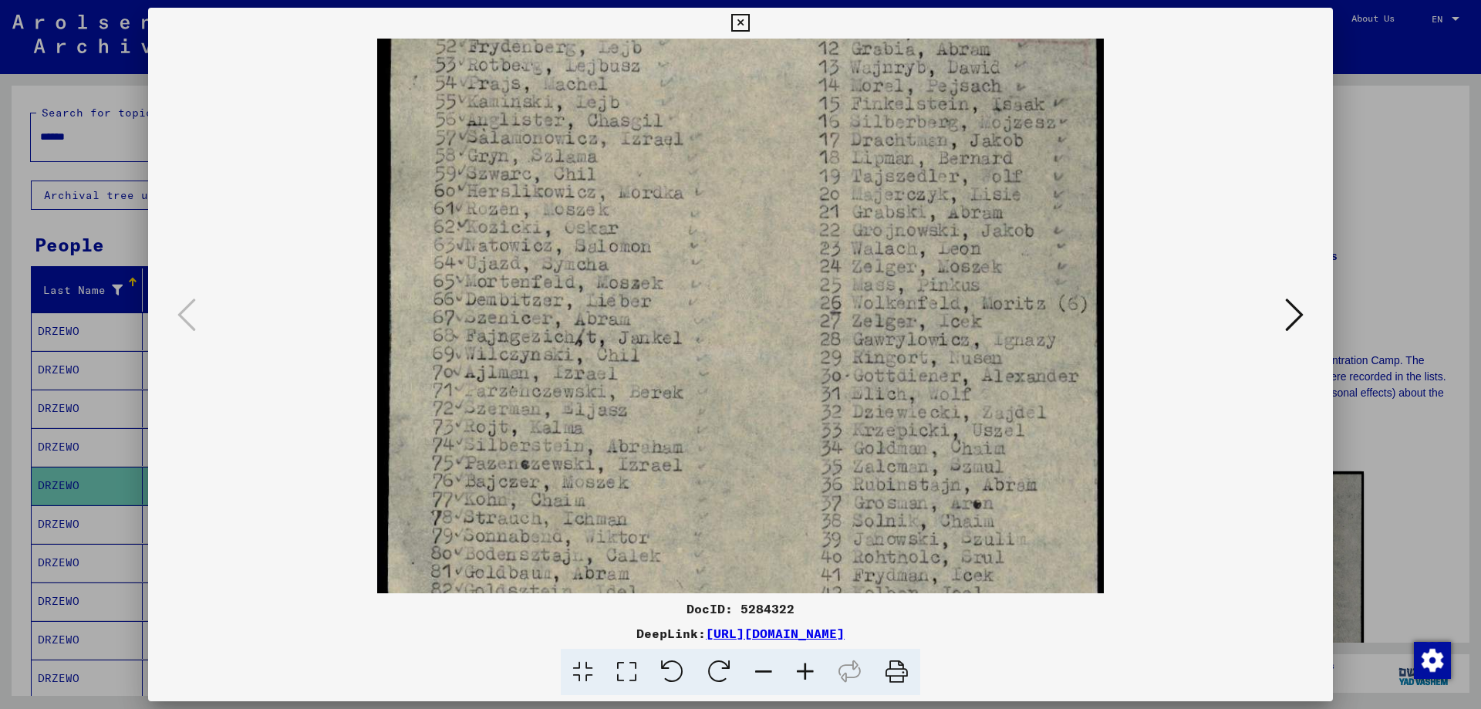
scroll to position [29, 0]
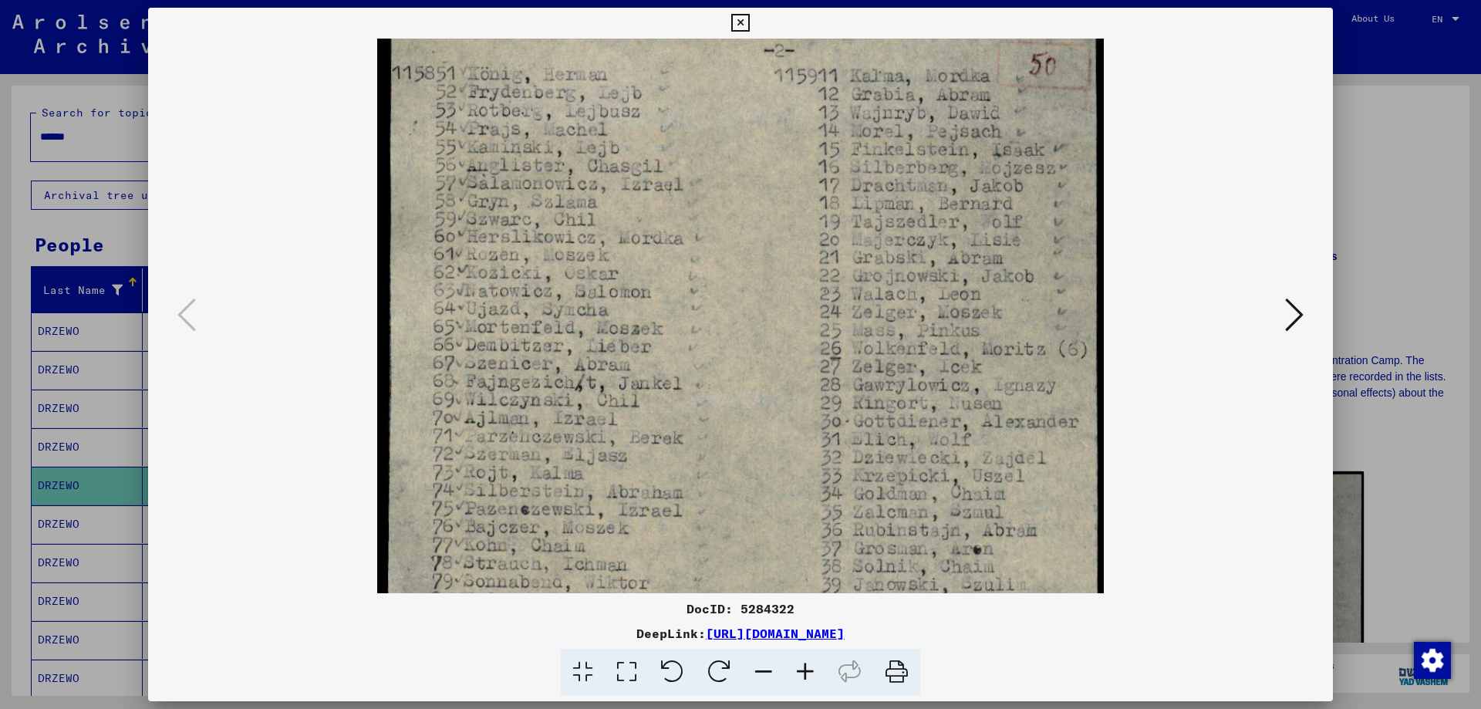
drag, startPoint x: 639, startPoint y: 282, endPoint x: 613, endPoint y: 539, distance: 259.0
click at [613, 539] on img at bounding box center [741, 595] width 728 height 1172
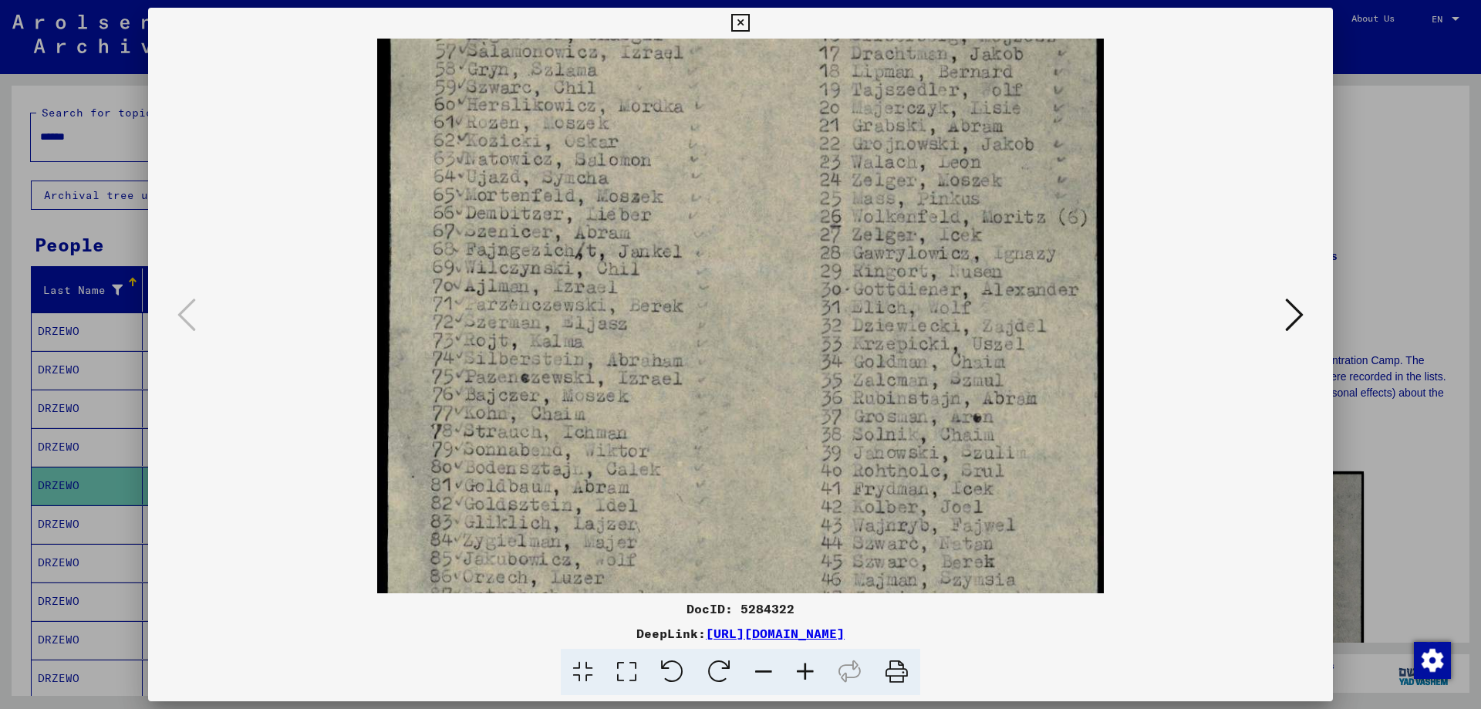
drag, startPoint x: 654, startPoint y: 360, endPoint x: 691, endPoint y: 228, distance: 137.0
click at [691, 228] on img at bounding box center [741, 463] width 728 height 1172
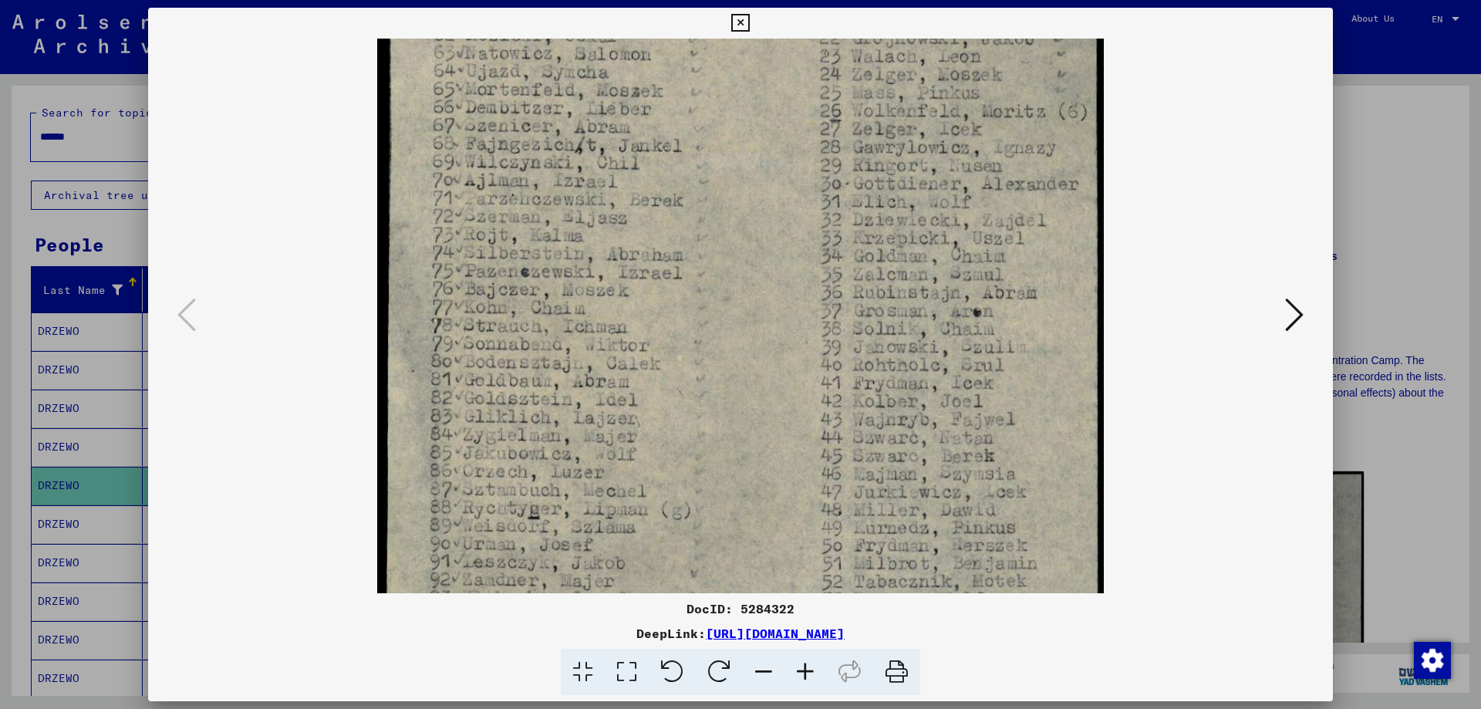
scroll to position [281, 0]
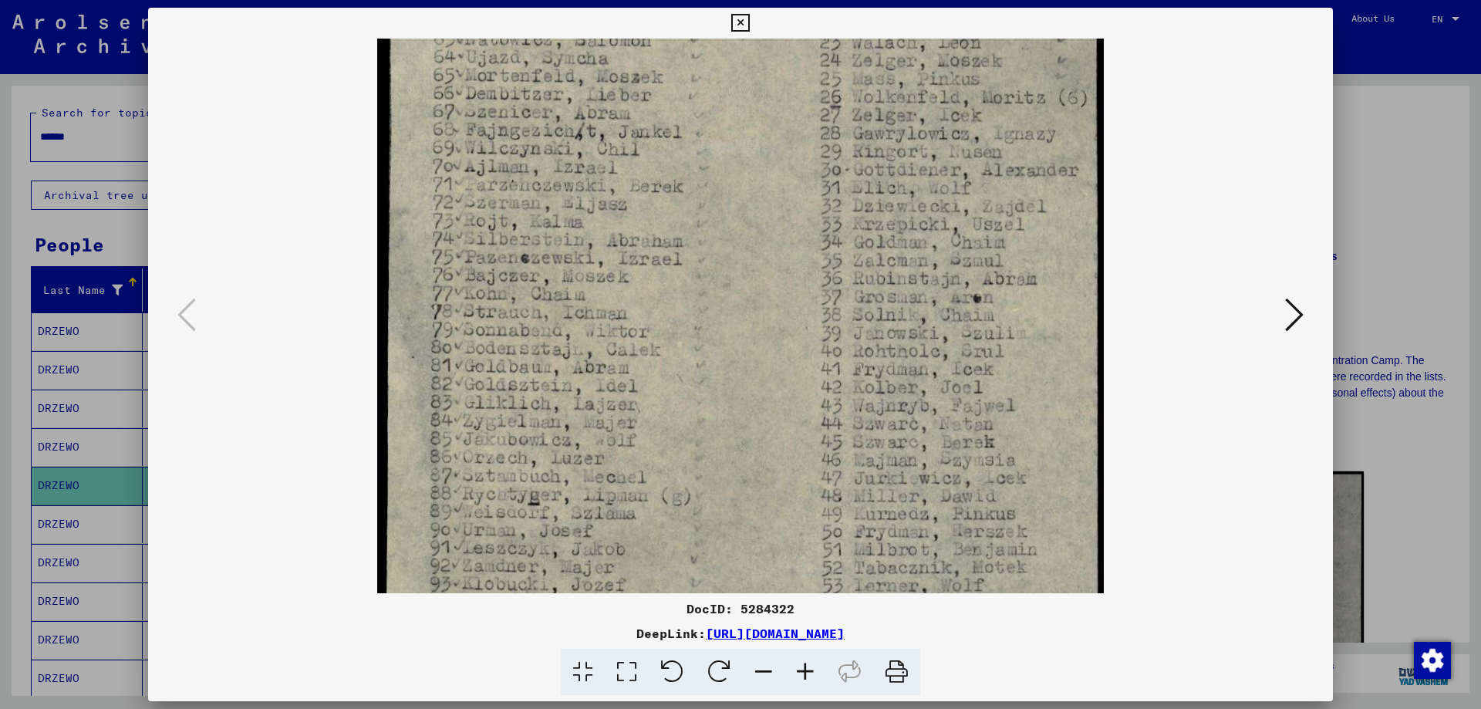
drag, startPoint x: 683, startPoint y: 399, endPoint x: 710, endPoint y: 279, distance: 122.6
click at [710, 279] on img at bounding box center [741, 344] width 728 height 1172
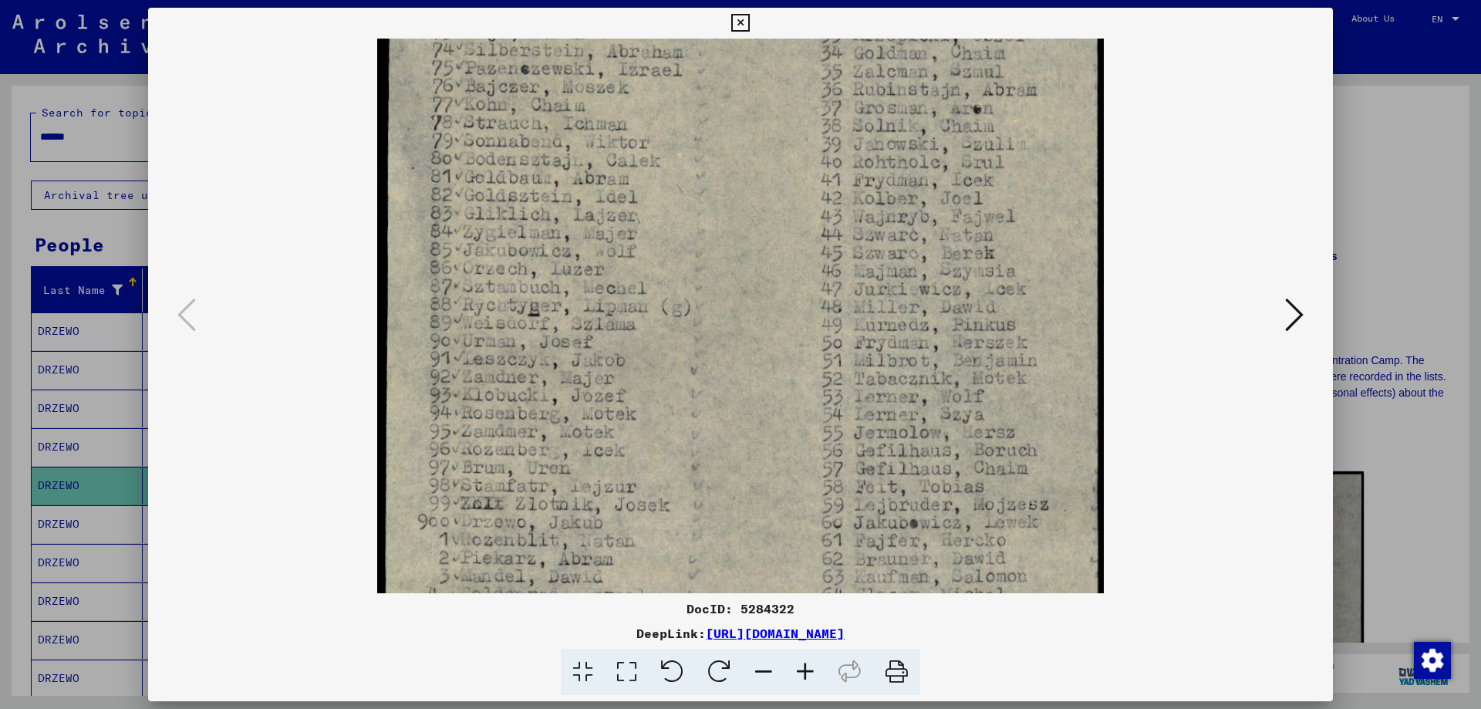
drag, startPoint x: 727, startPoint y: 446, endPoint x: 756, endPoint y: 257, distance: 191.3
click at [756, 257] on img at bounding box center [741, 155] width 728 height 1172
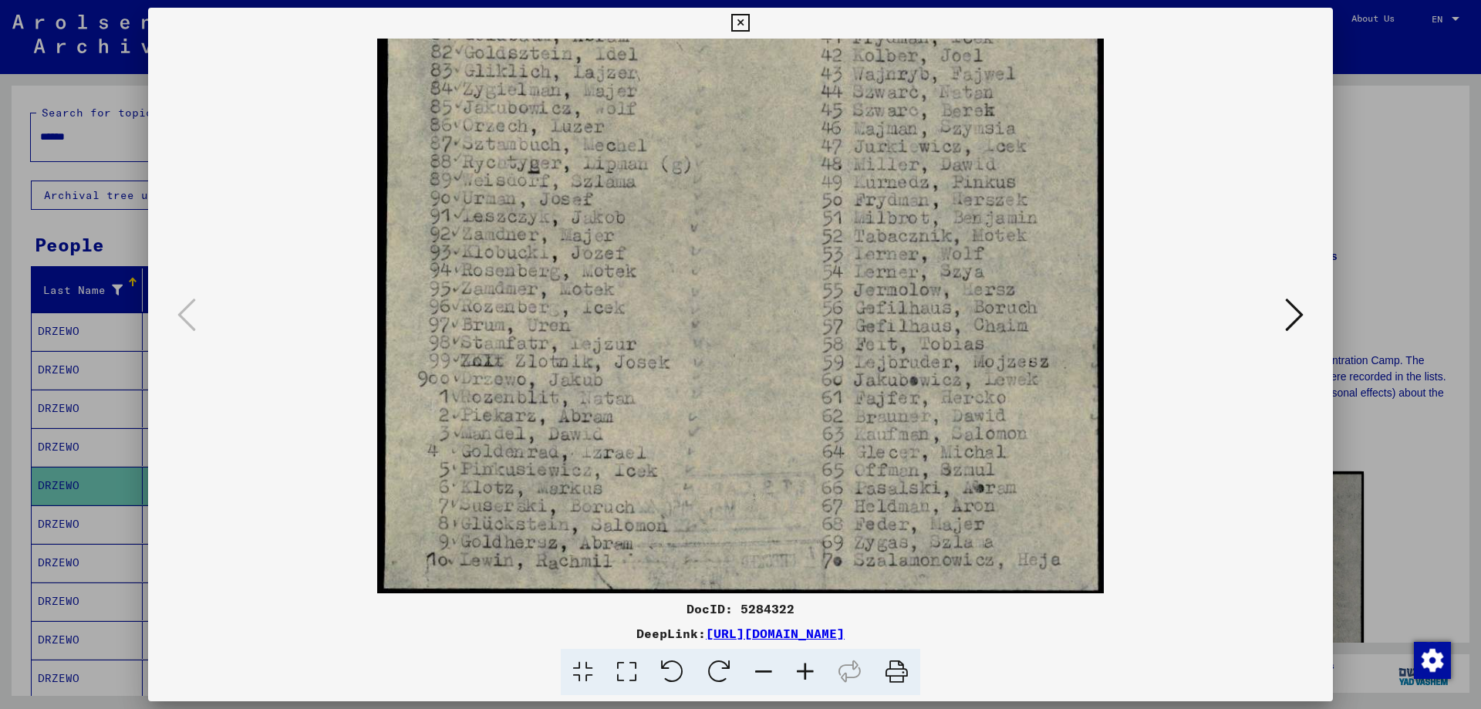
scroll to position [613, 0]
drag, startPoint x: 741, startPoint y: 434, endPoint x: 760, endPoint y: 290, distance: 144.7
click at [760, 290] on img at bounding box center [741, 11] width 728 height 1172
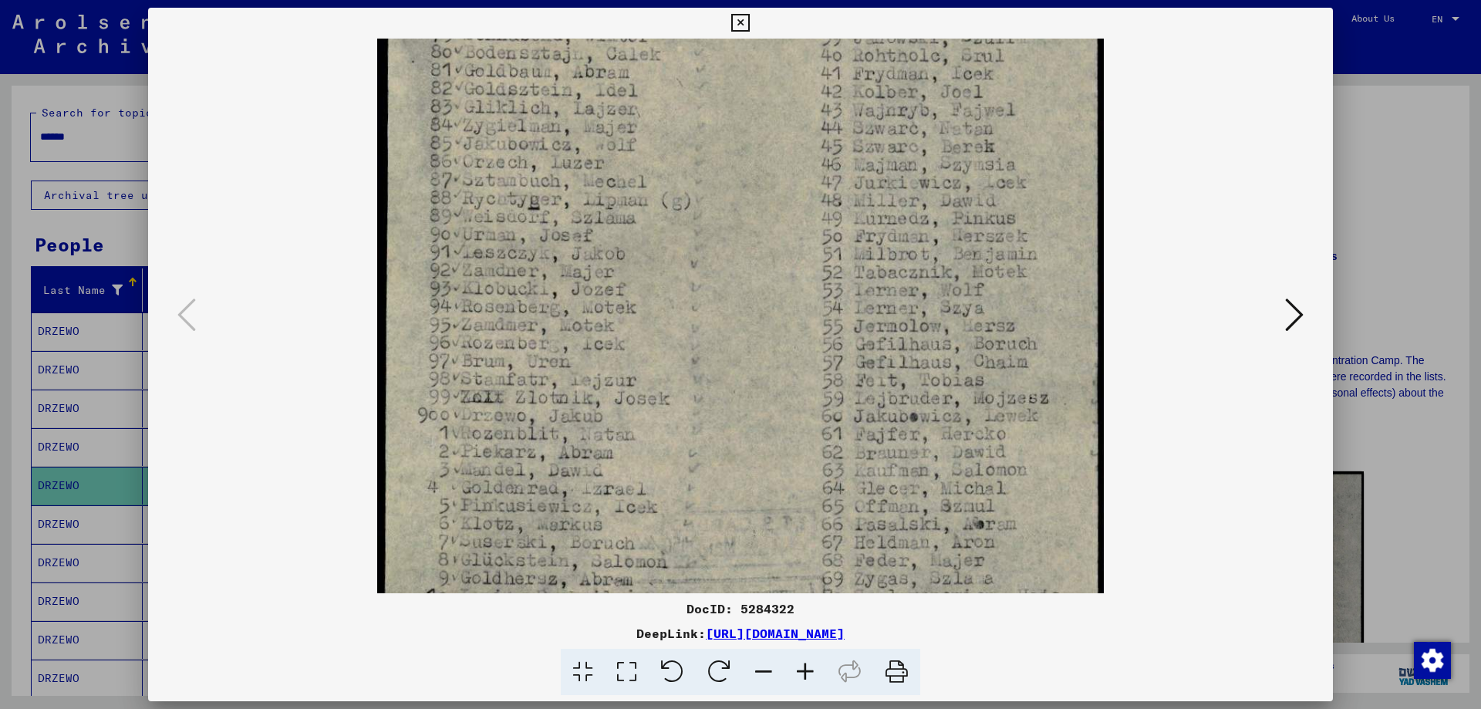
drag, startPoint x: 760, startPoint y: 290, endPoint x: 761, endPoint y: 329, distance: 39.4
click at [761, 328] on img at bounding box center [741, 48] width 728 height 1172
click at [745, 21] on icon at bounding box center [740, 23] width 18 height 19
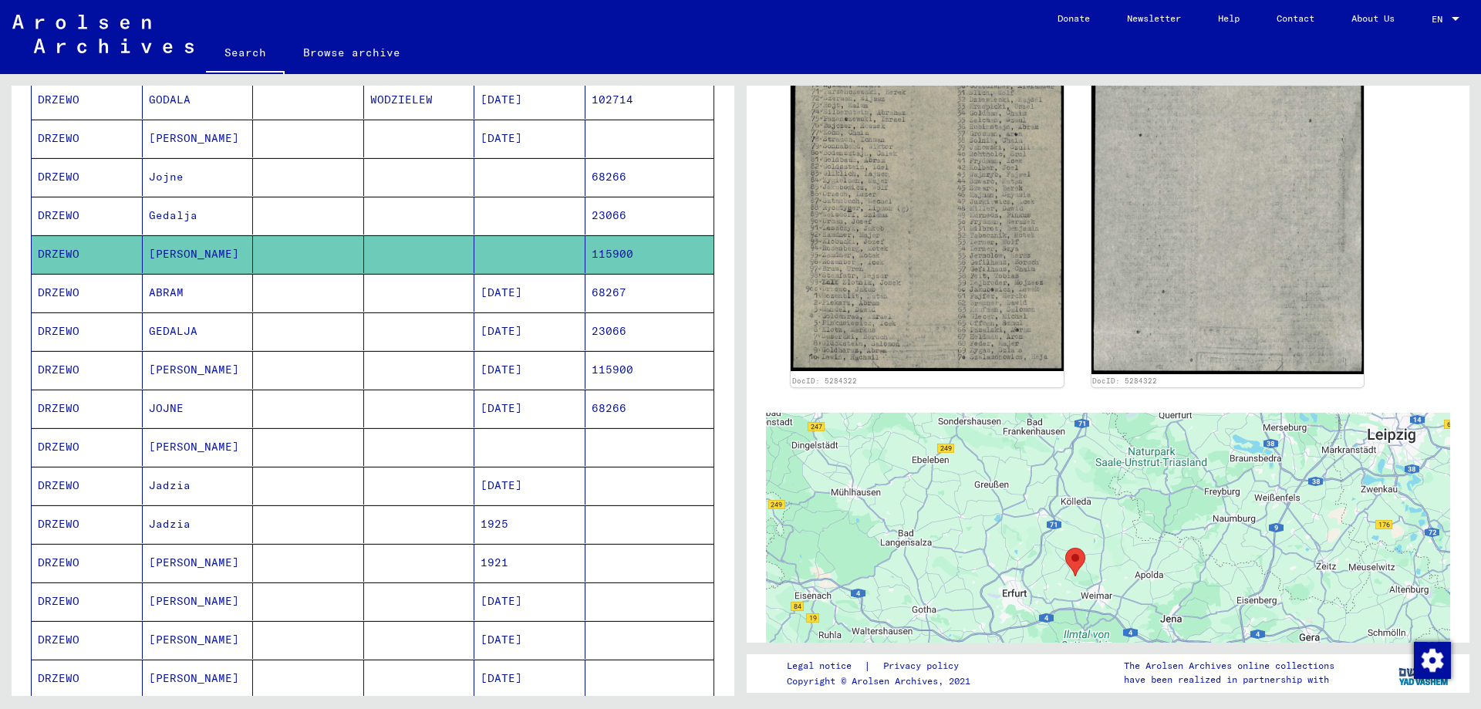
scroll to position [309, 0]
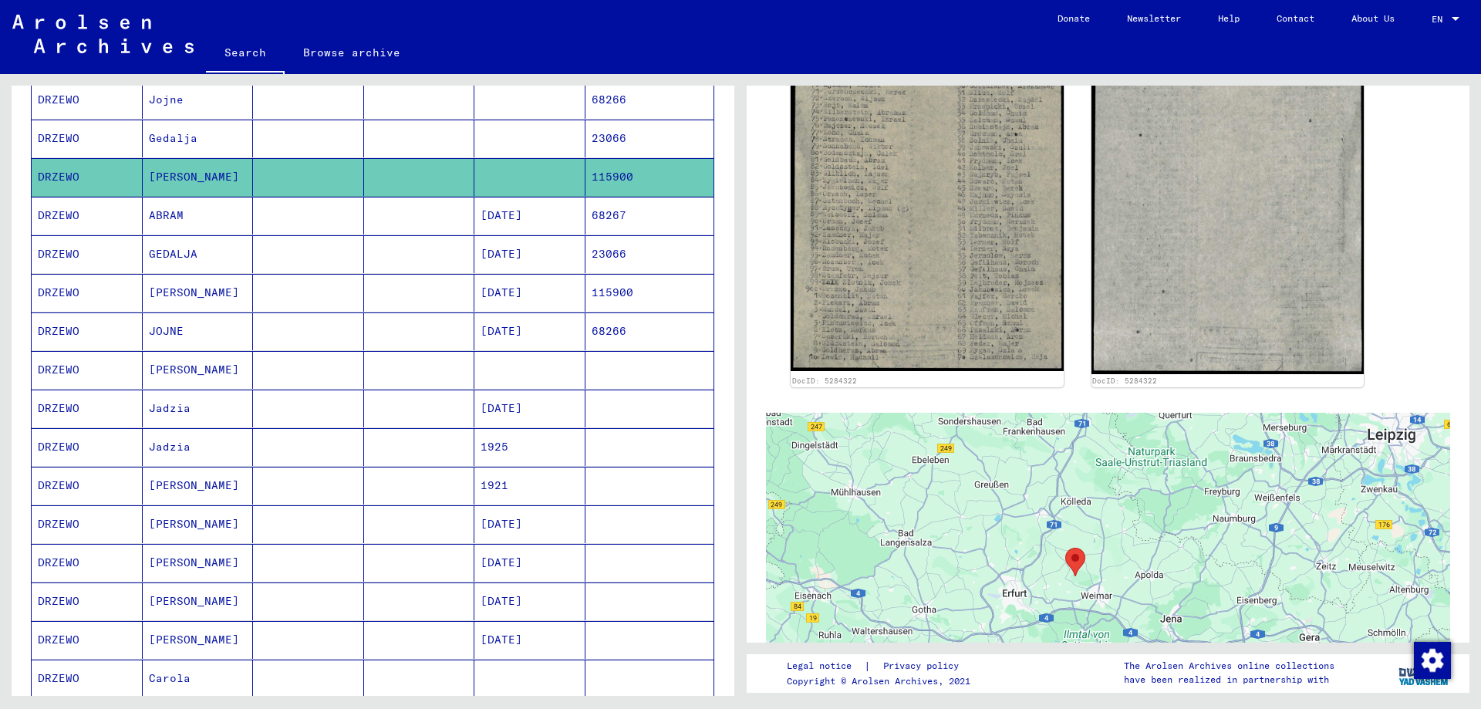
click at [167, 529] on mat-cell "[PERSON_NAME]" at bounding box center [198, 524] width 111 height 38
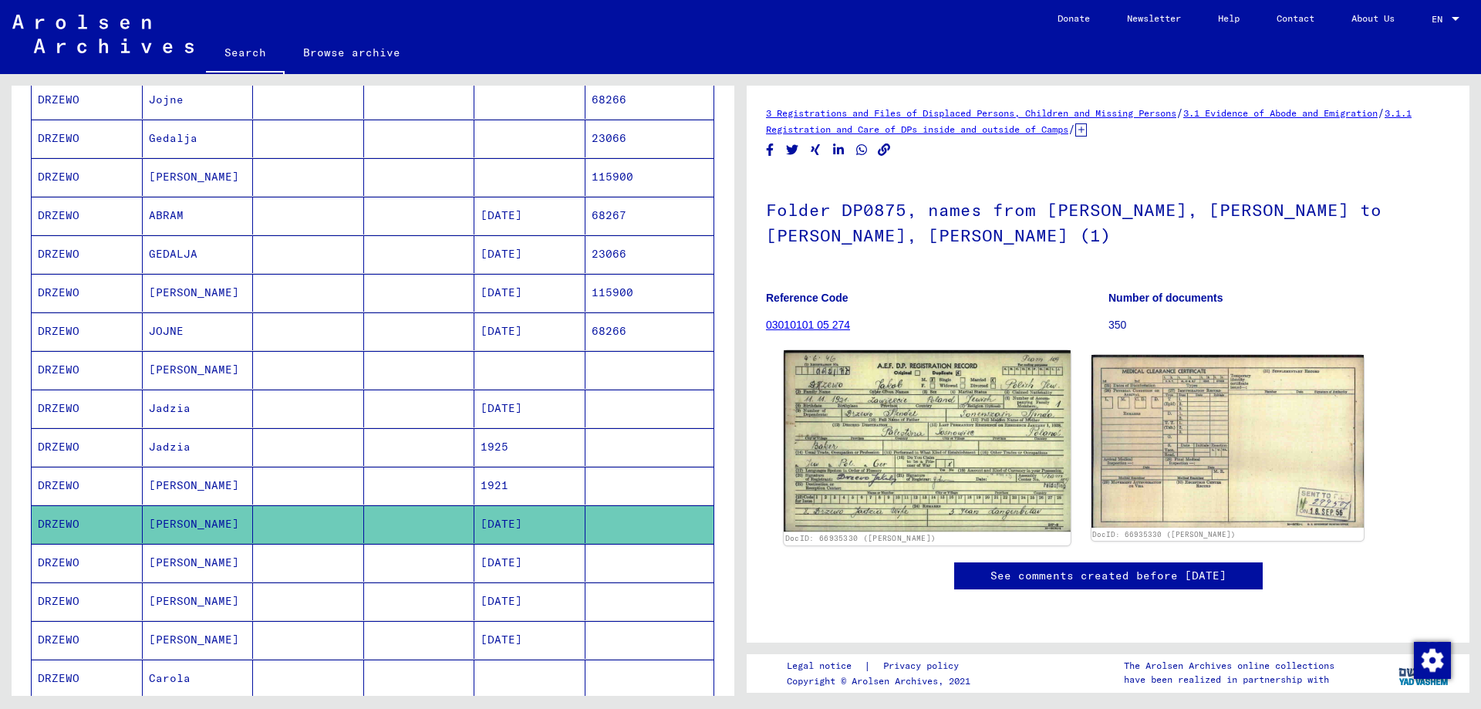
click at [908, 433] on img at bounding box center [927, 440] width 286 height 181
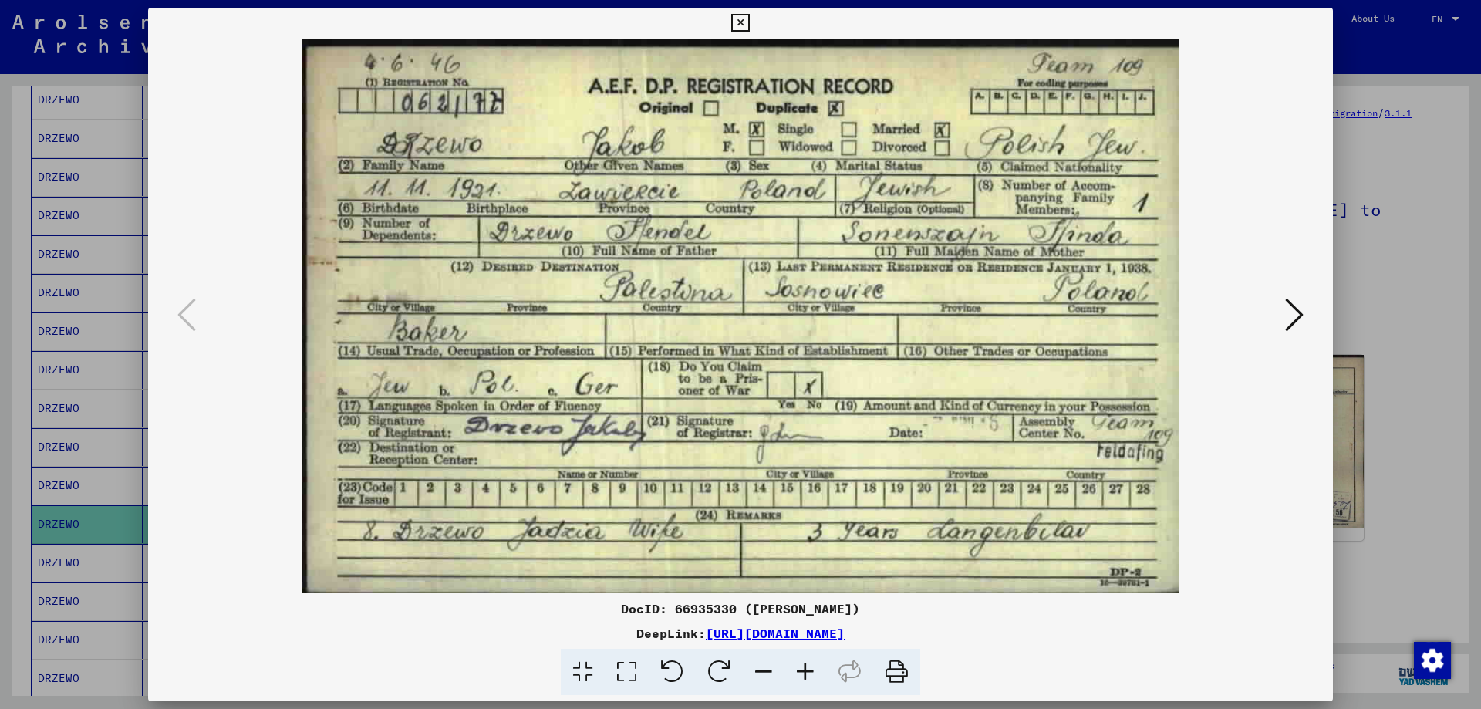
click at [870, 22] on div "DocID: 66935330 ([PERSON_NAME]) DeepLink: [URL][DOMAIN_NAME]" at bounding box center [740, 352] width 1185 height 688
click at [738, 21] on icon at bounding box center [740, 23] width 18 height 19
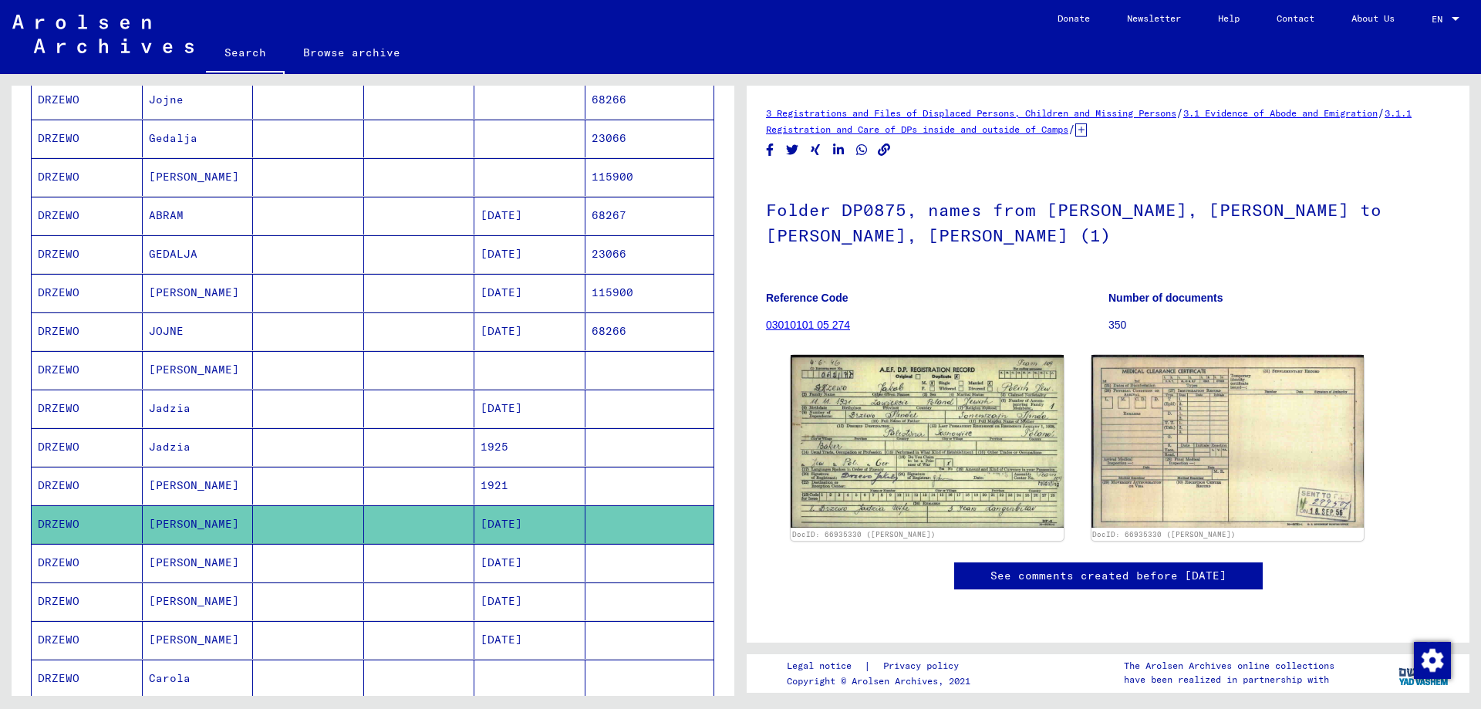
click at [162, 409] on mat-cell "Jadzia" at bounding box center [198, 409] width 111 height 38
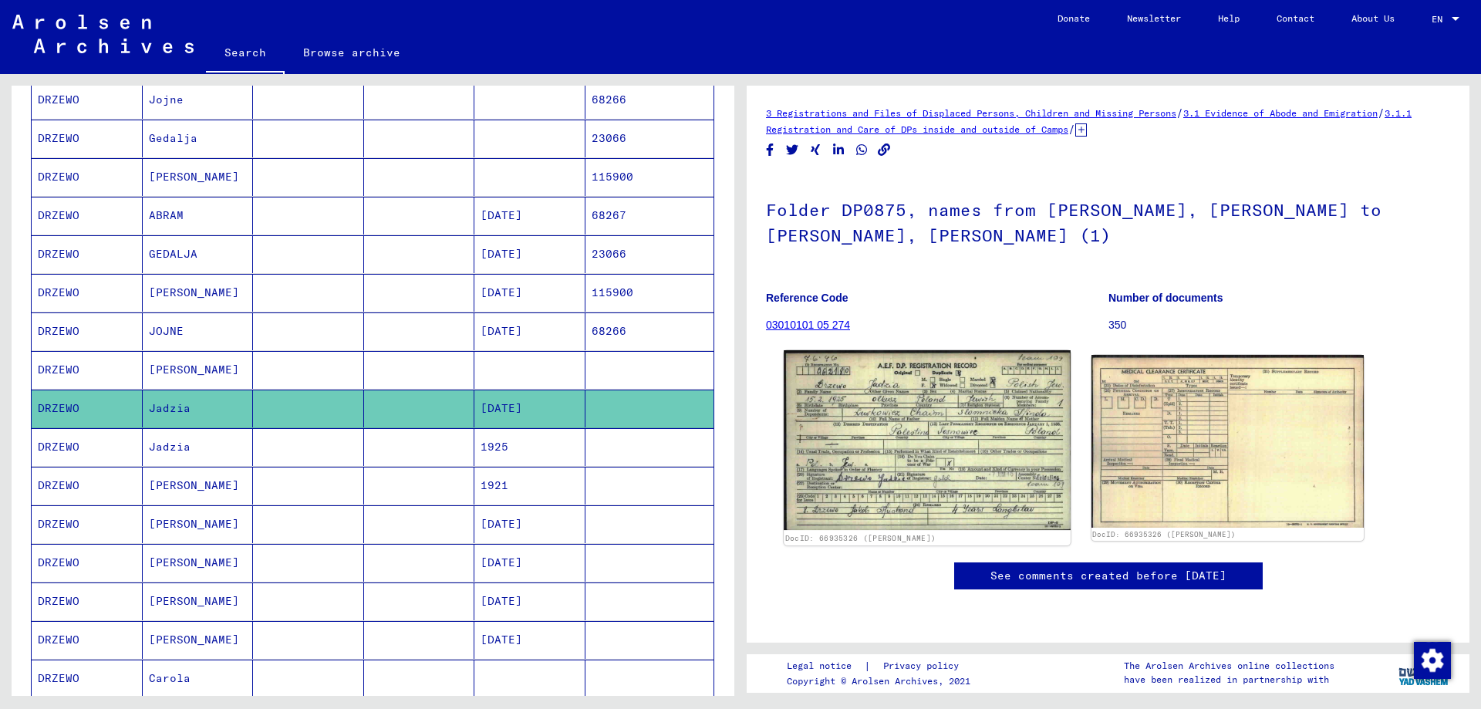
click at [891, 434] on img at bounding box center [927, 440] width 286 height 181
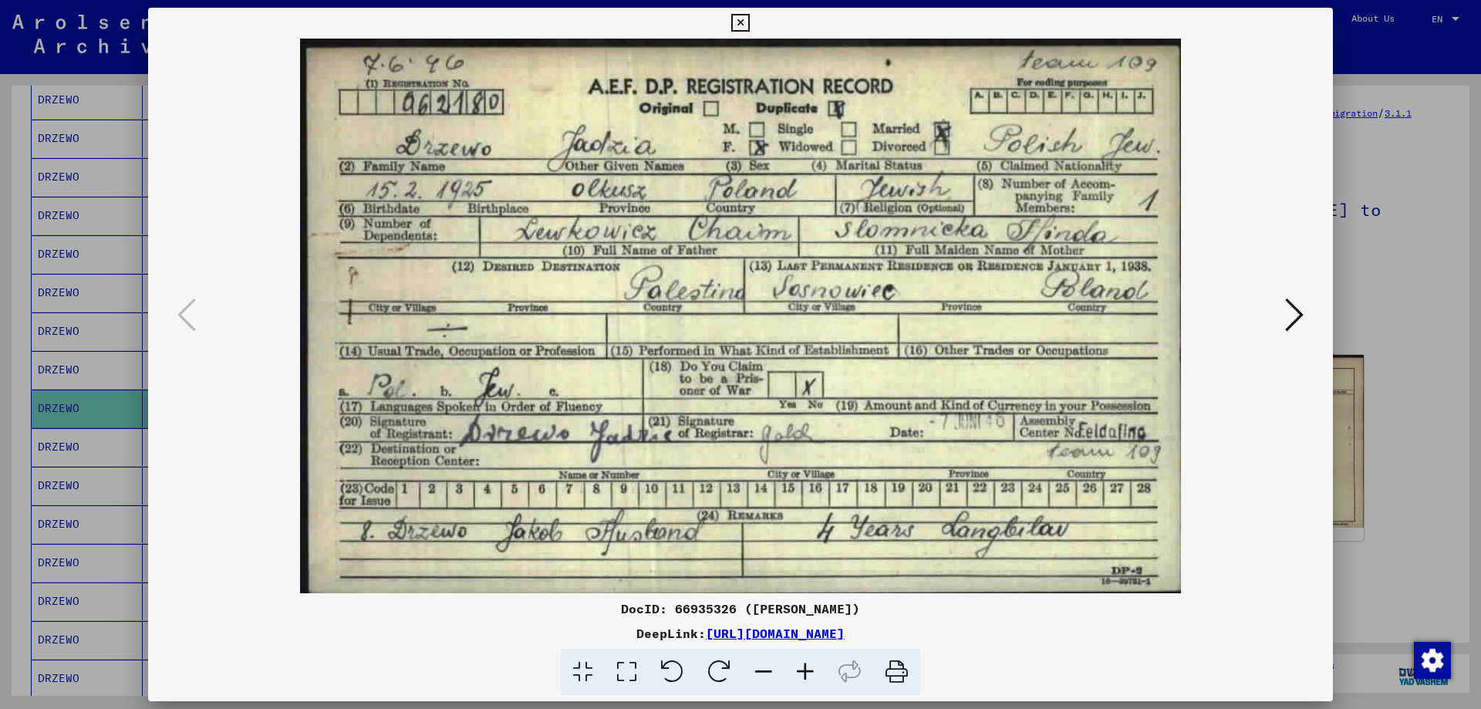
click at [734, 23] on icon at bounding box center [740, 23] width 18 height 19
